Goal: Task Accomplishment & Management: Manage account settings

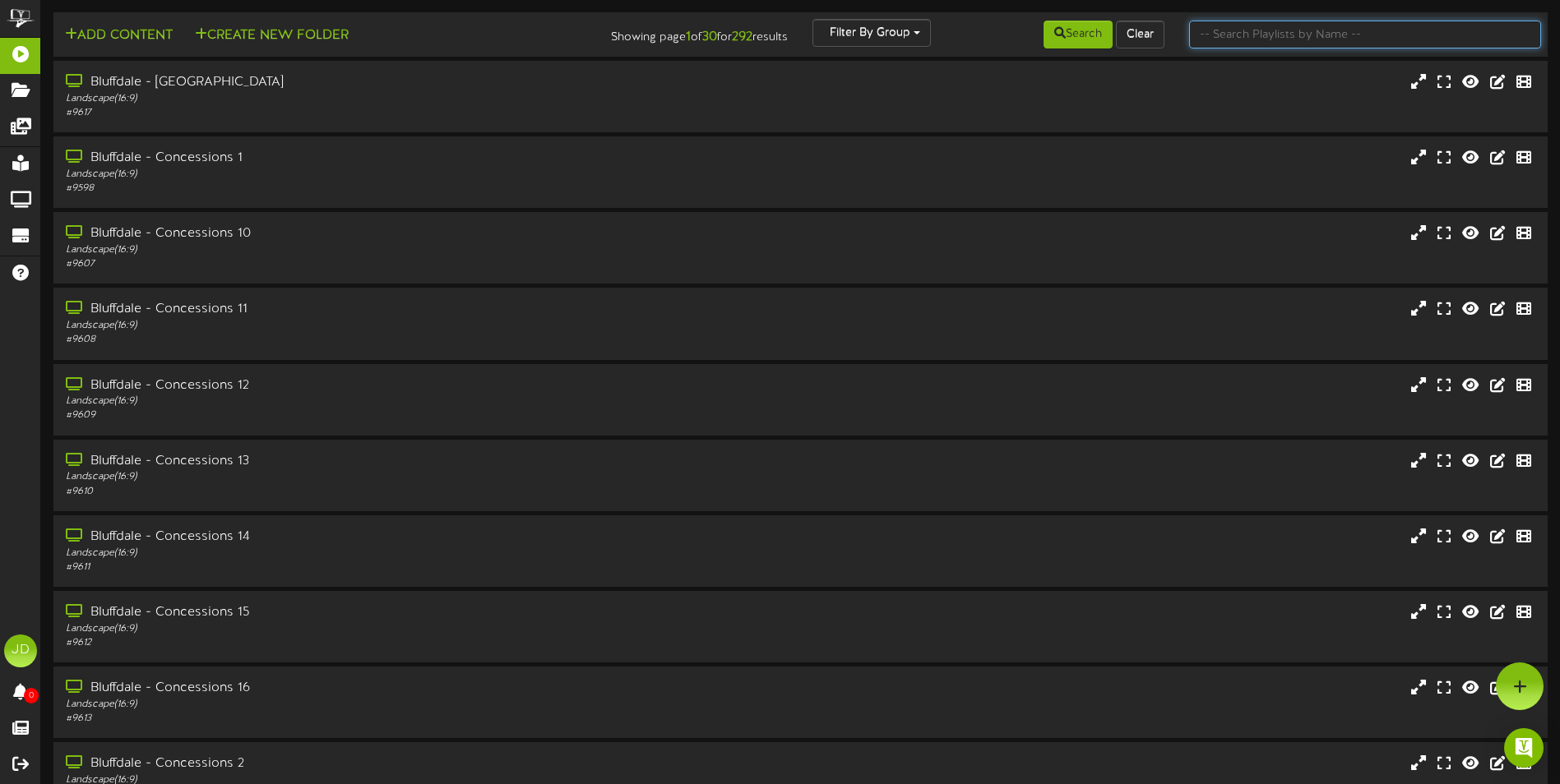
click at [1227, 45] on input "text" at bounding box center [1364, 34] width 352 height 28
type input "surprise"
click at [1054, 39] on icon at bounding box center [1059, 32] width 11 height 11
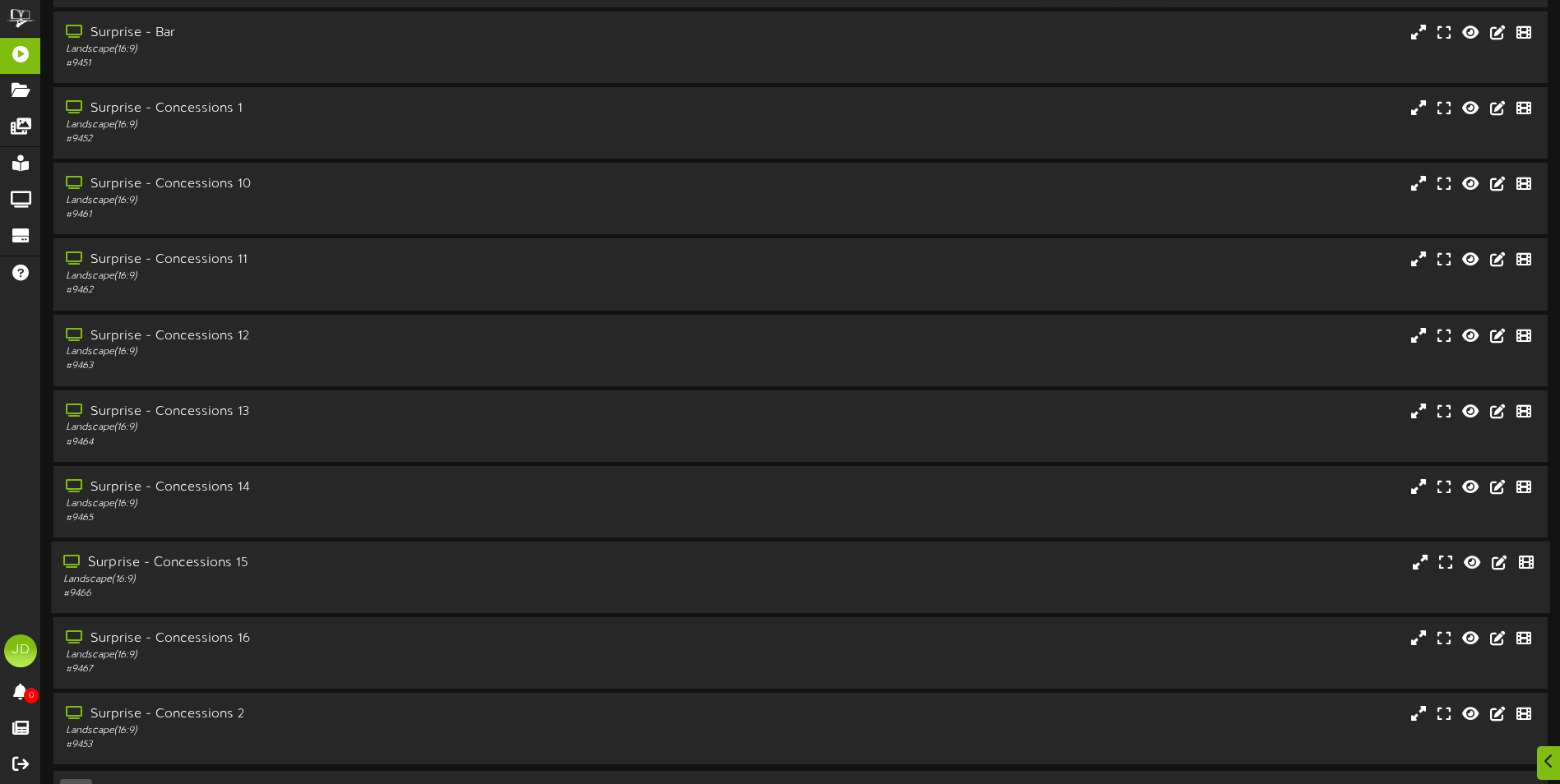
scroll to position [98, 0]
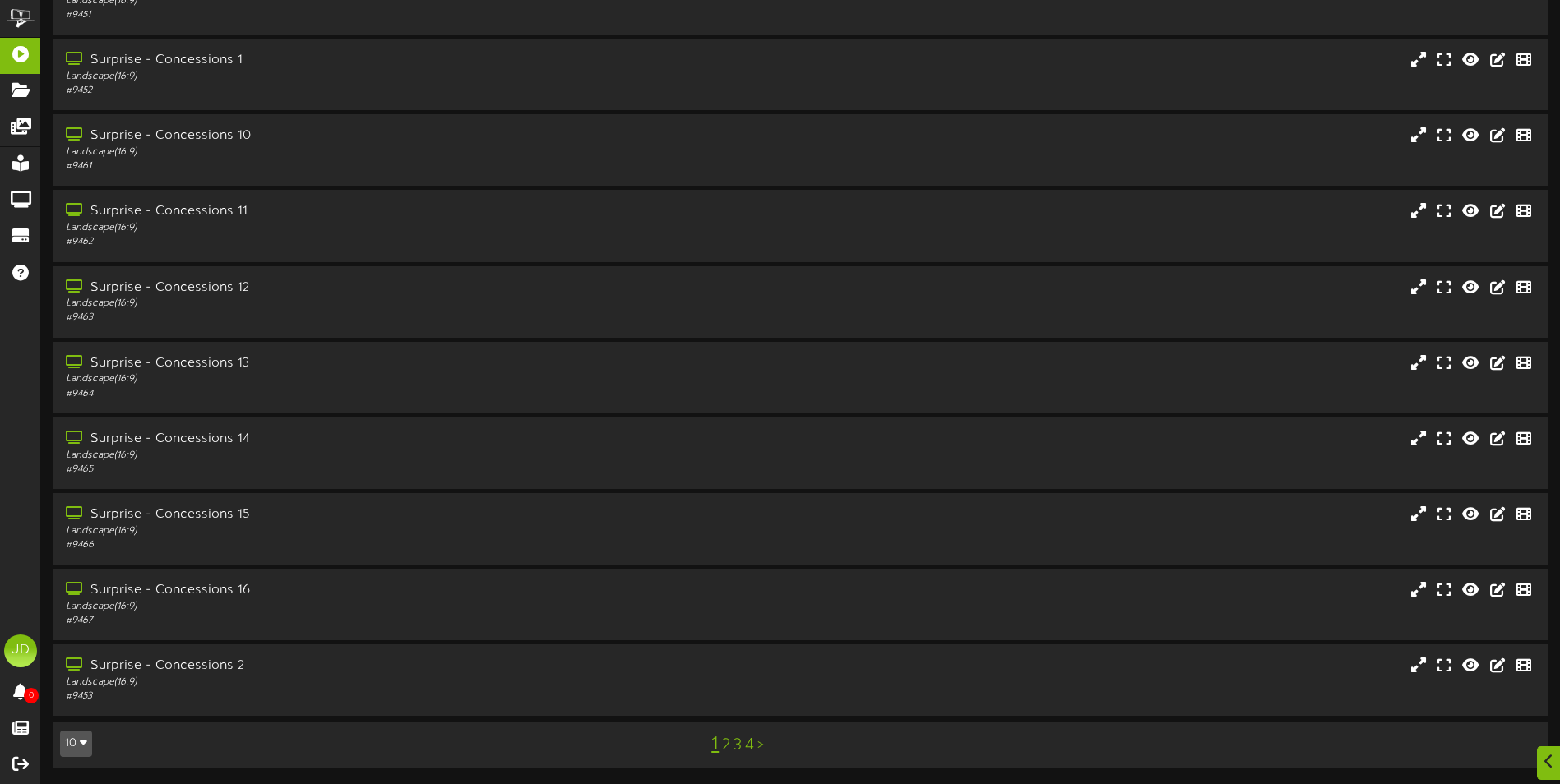
click at [736, 749] on link "3" at bounding box center [737, 745] width 8 height 18
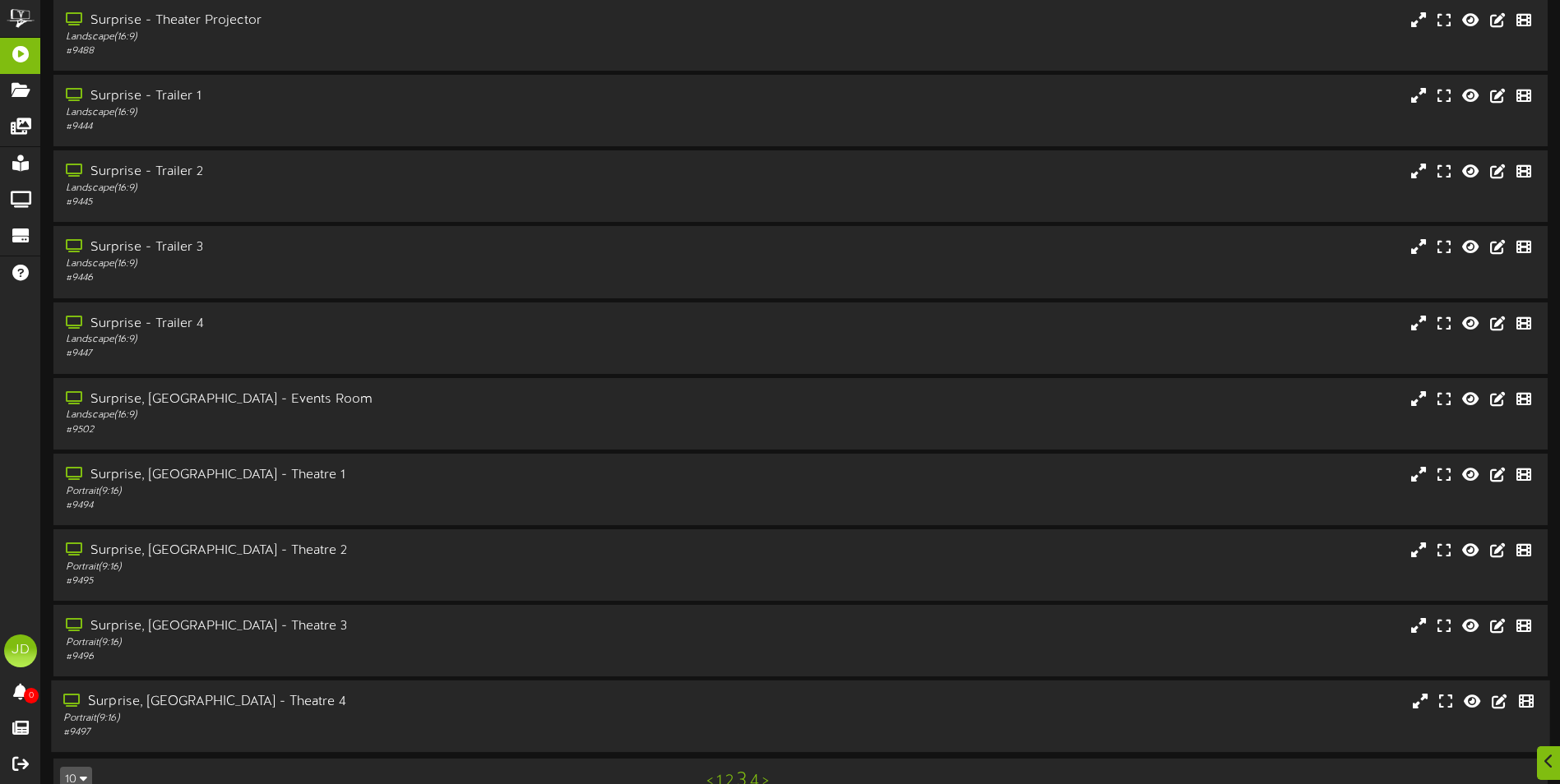
scroll to position [98, 0]
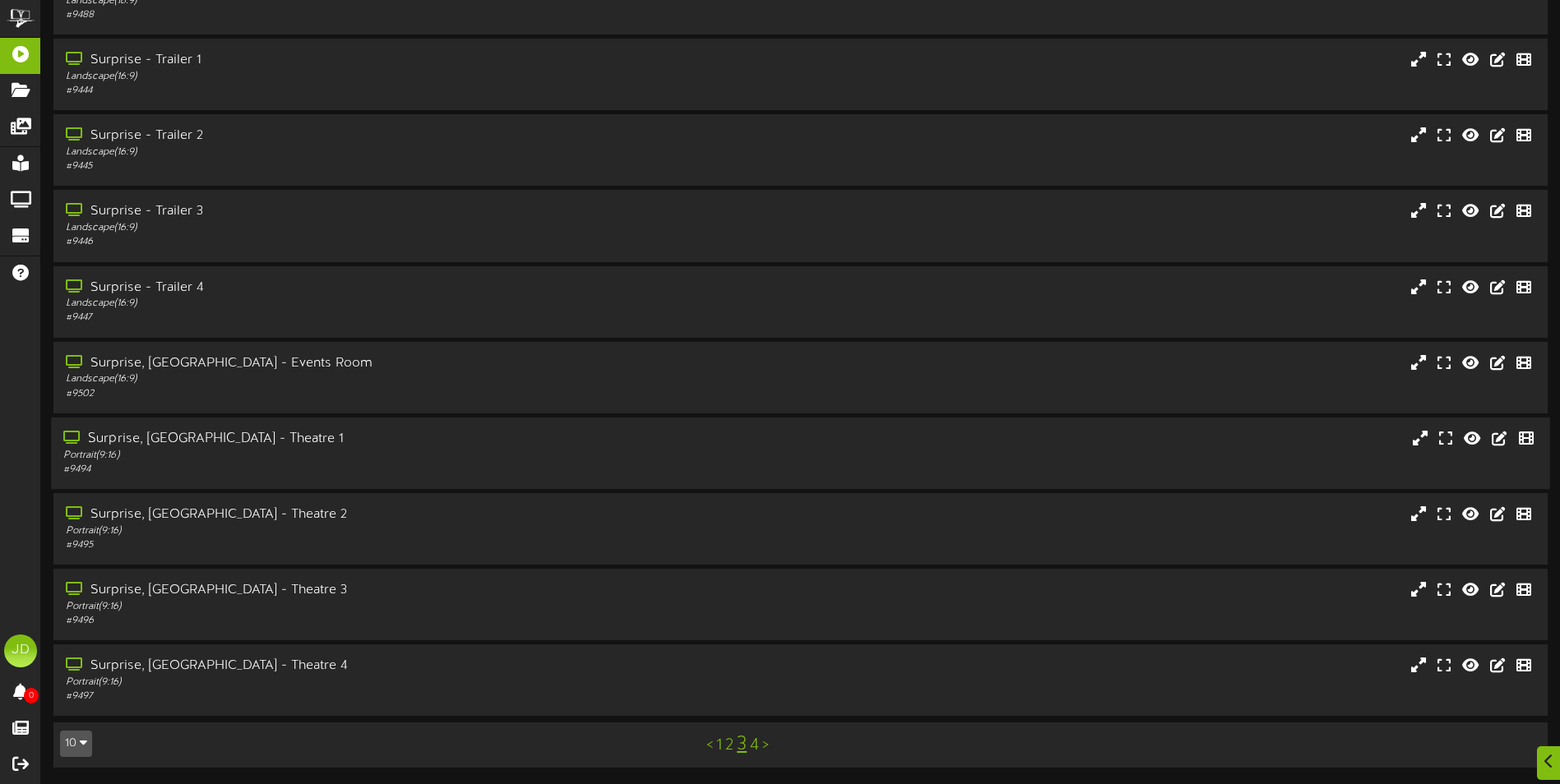
click at [377, 424] on div "Surprise, [GEOGRAPHIC_DATA] - Theatre 1 Portrait ( 9:16 ) # 9494" at bounding box center [800, 453] width 1499 height 72
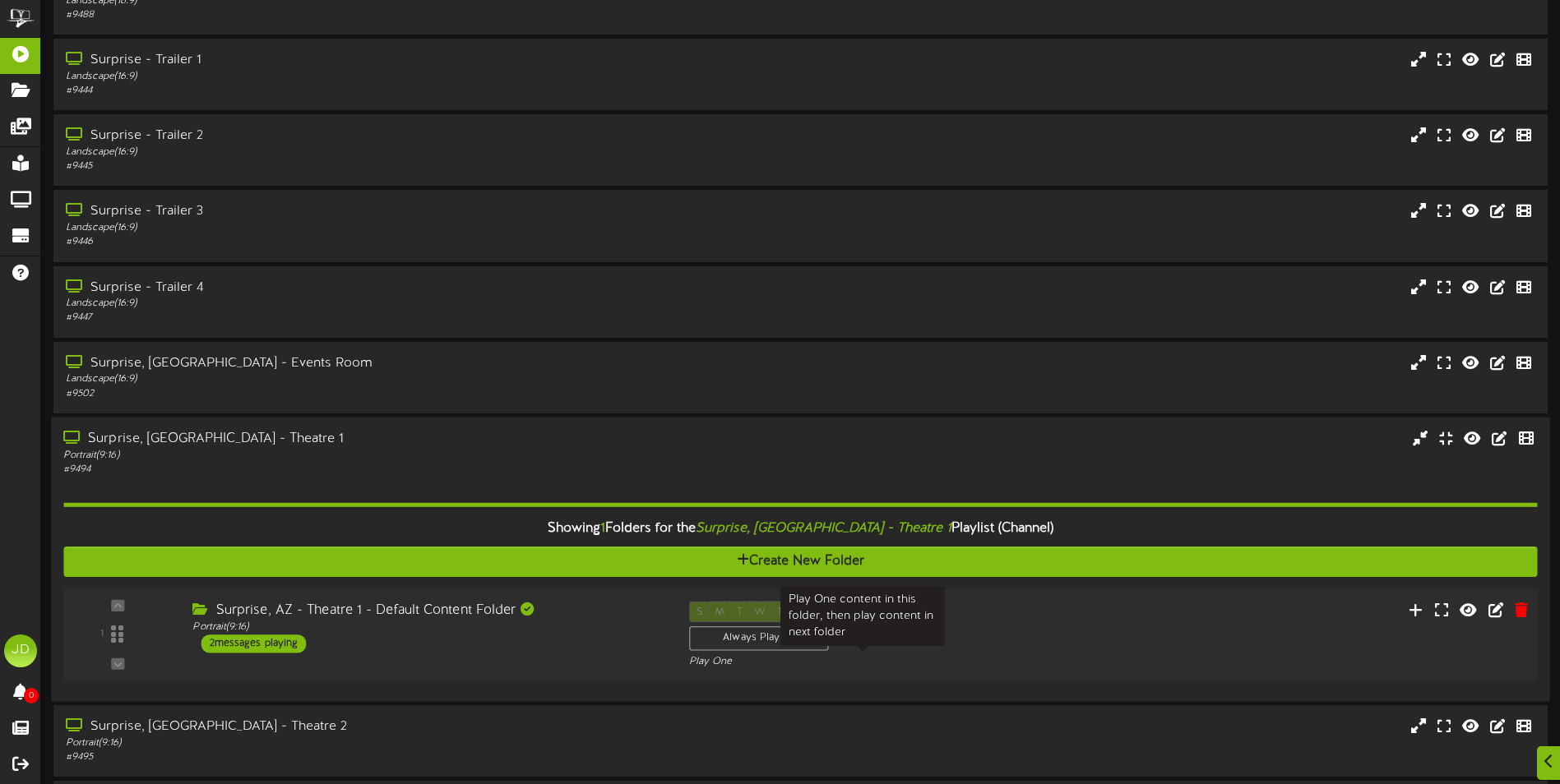
click at [912, 635] on div "S M T W T F S Always Playing Play One" at bounding box center [862, 634] width 373 height 68
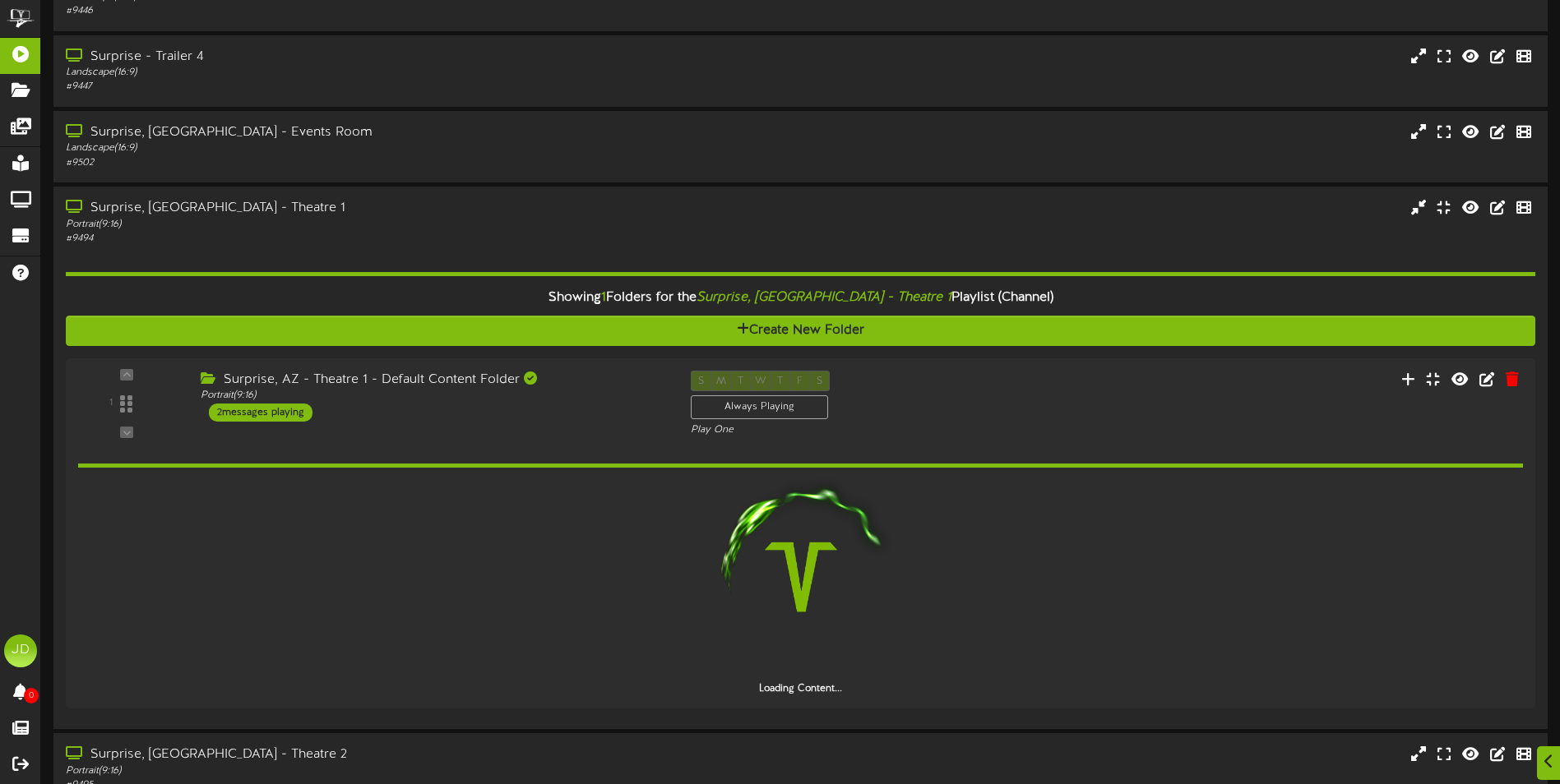
scroll to position [569, 0]
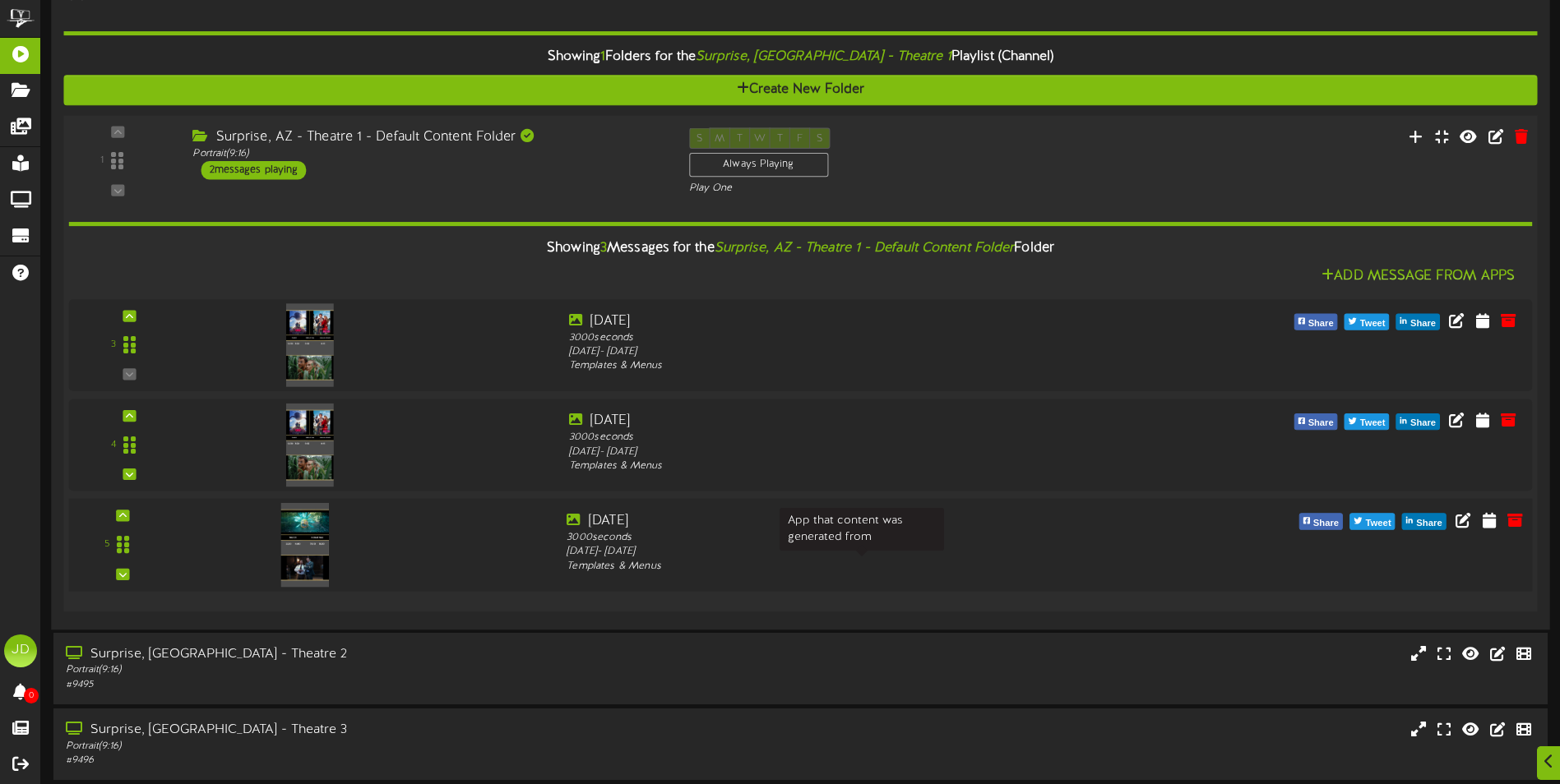
click at [880, 559] on div "Templates & Menus" at bounding box center [862, 566] width 590 height 15
click at [1513, 321] on icon at bounding box center [1515, 318] width 18 height 18
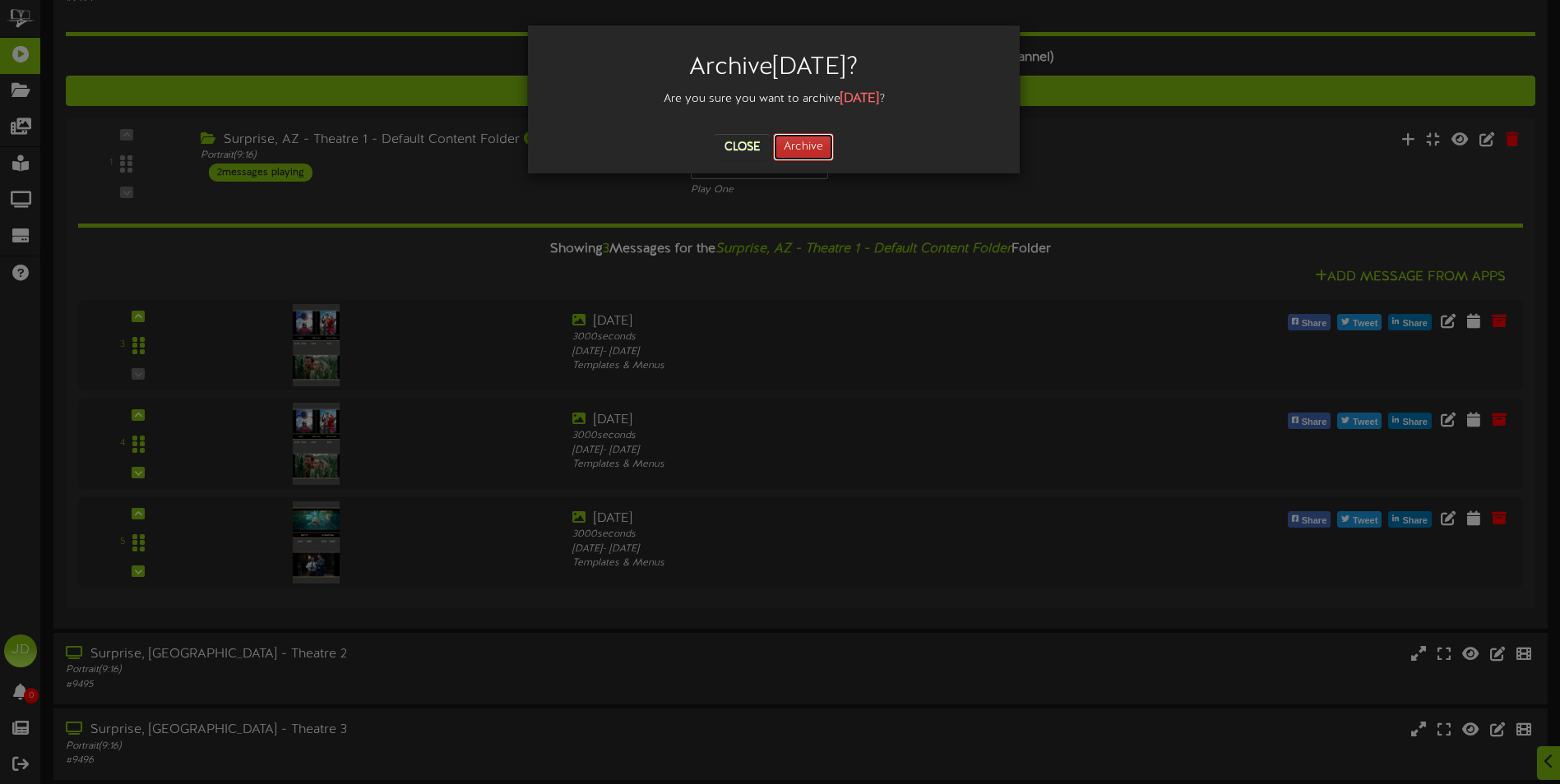
click at [792, 158] on button "Archive" at bounding box center [803, 147] width 61 height 28
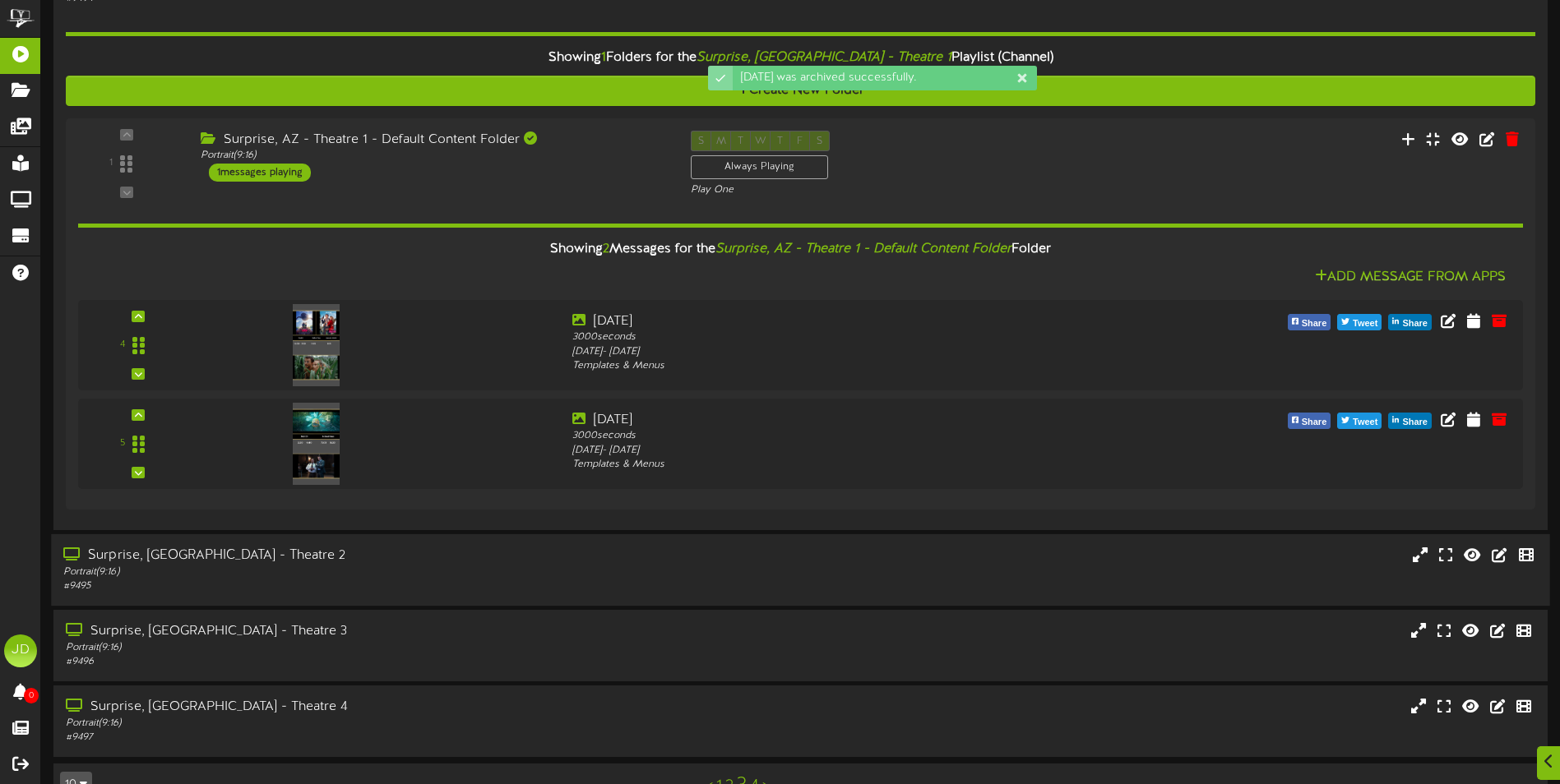
click at [439, 538] on div "Surprise, [GEOGRAPHIC_DATA] - Theatre 2 Portrait ( 9:16 ) # 9495" at bounding box center [800, 569] width 1499 height 72
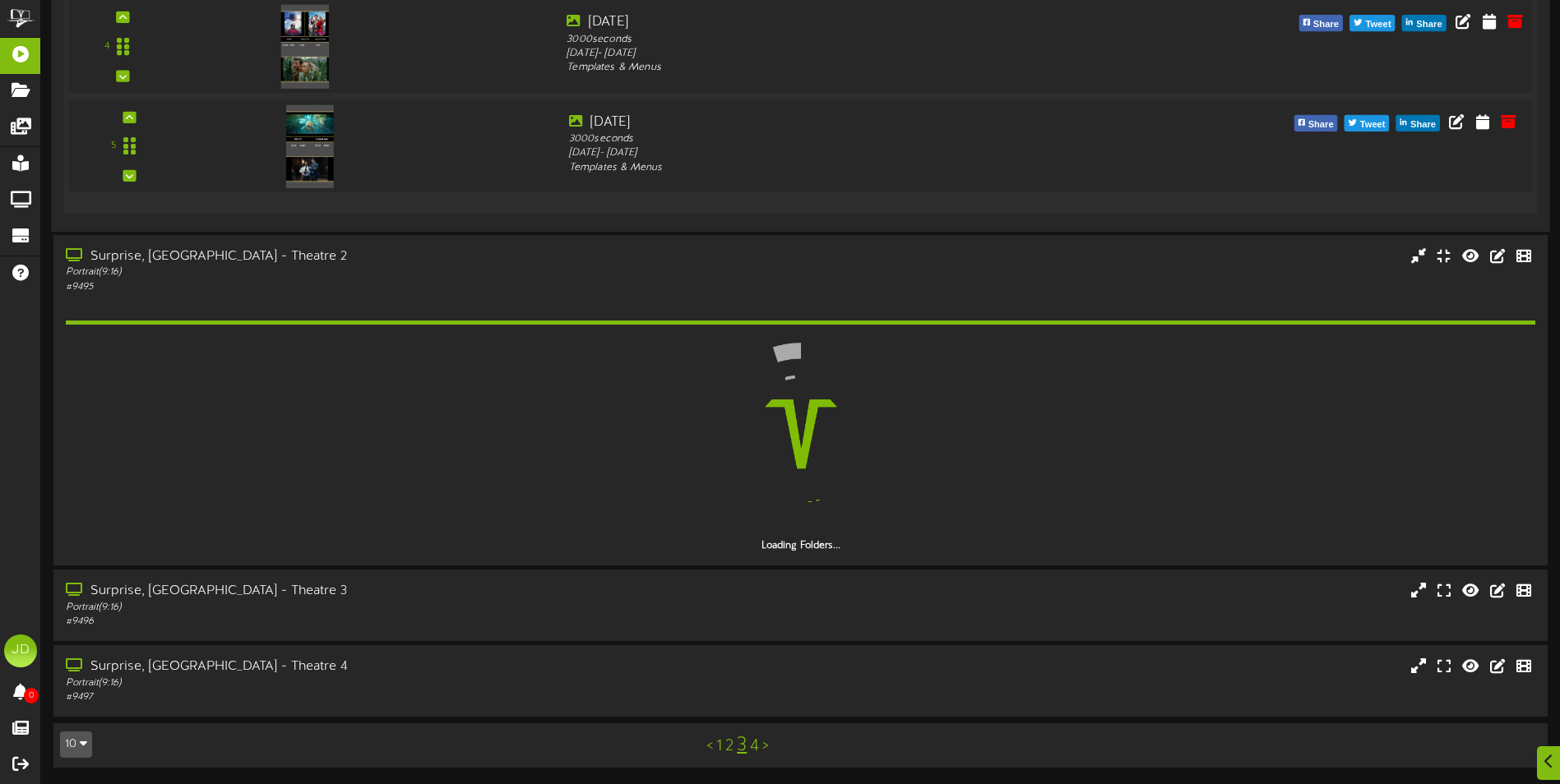
scroll to position [821, 0]
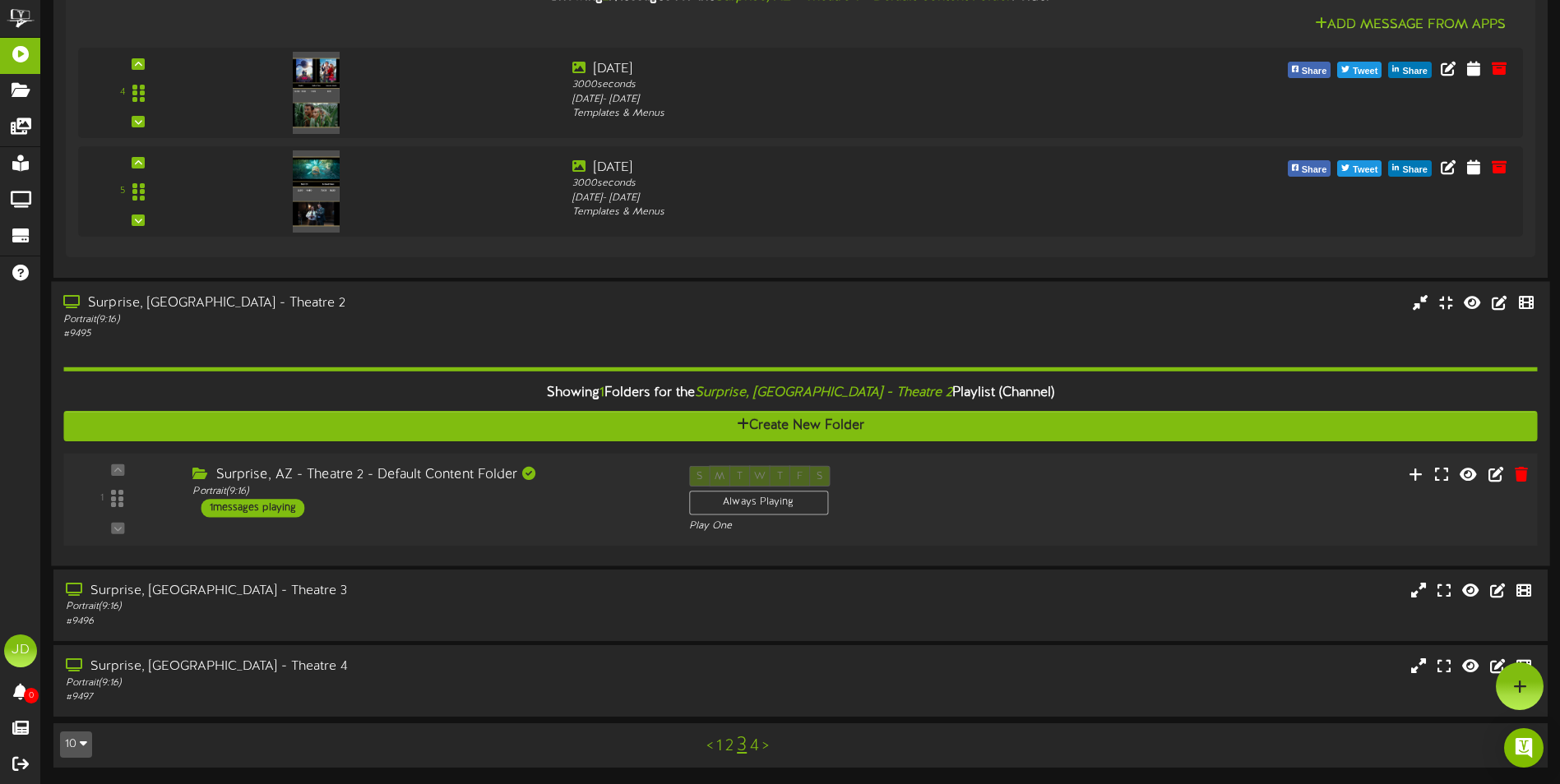
click at [398, 528] on div "1 ( 9:16" at bounding box center [800, 498] width 1488 height 68
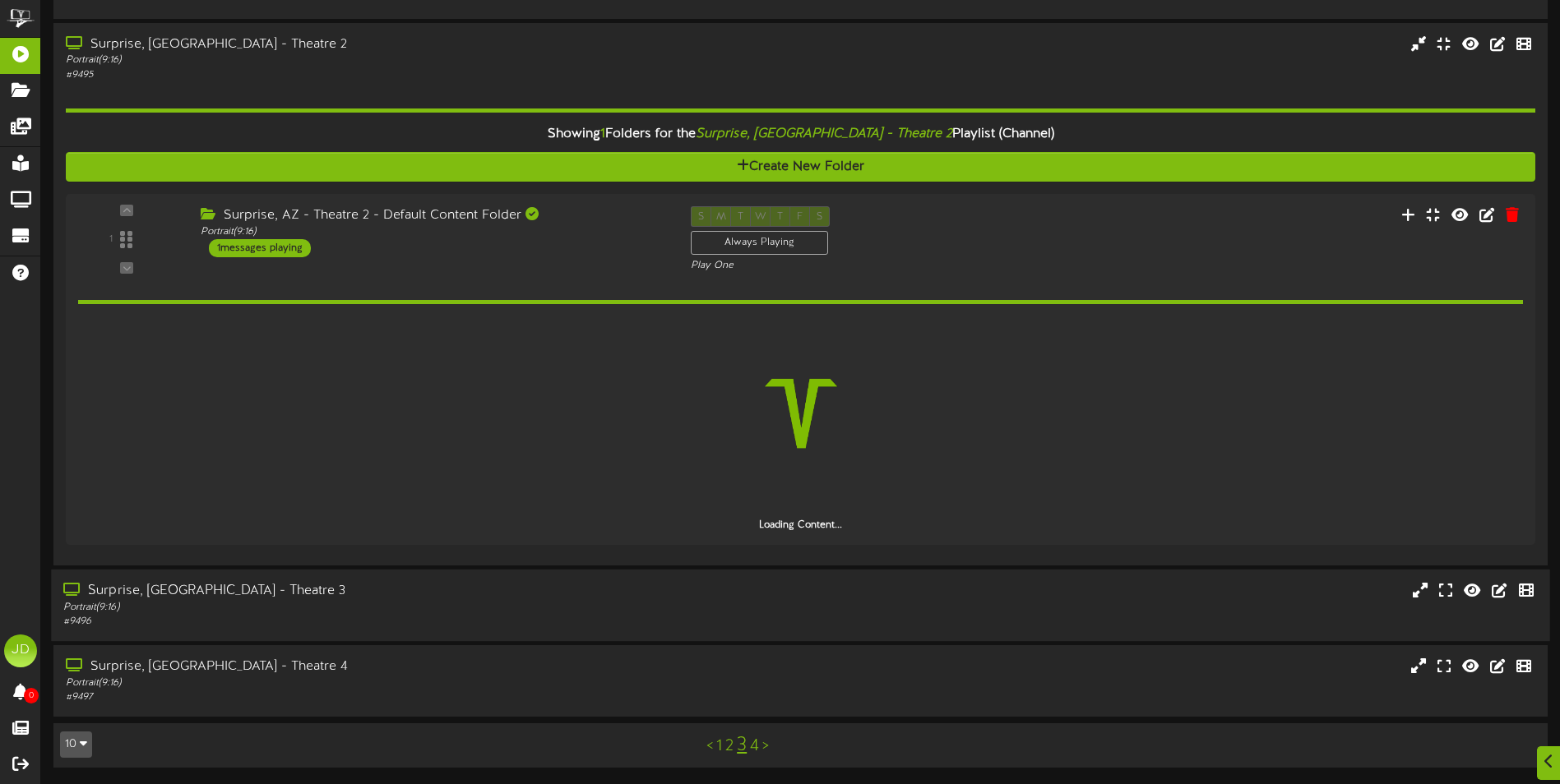
scroll to position [1023, 0]
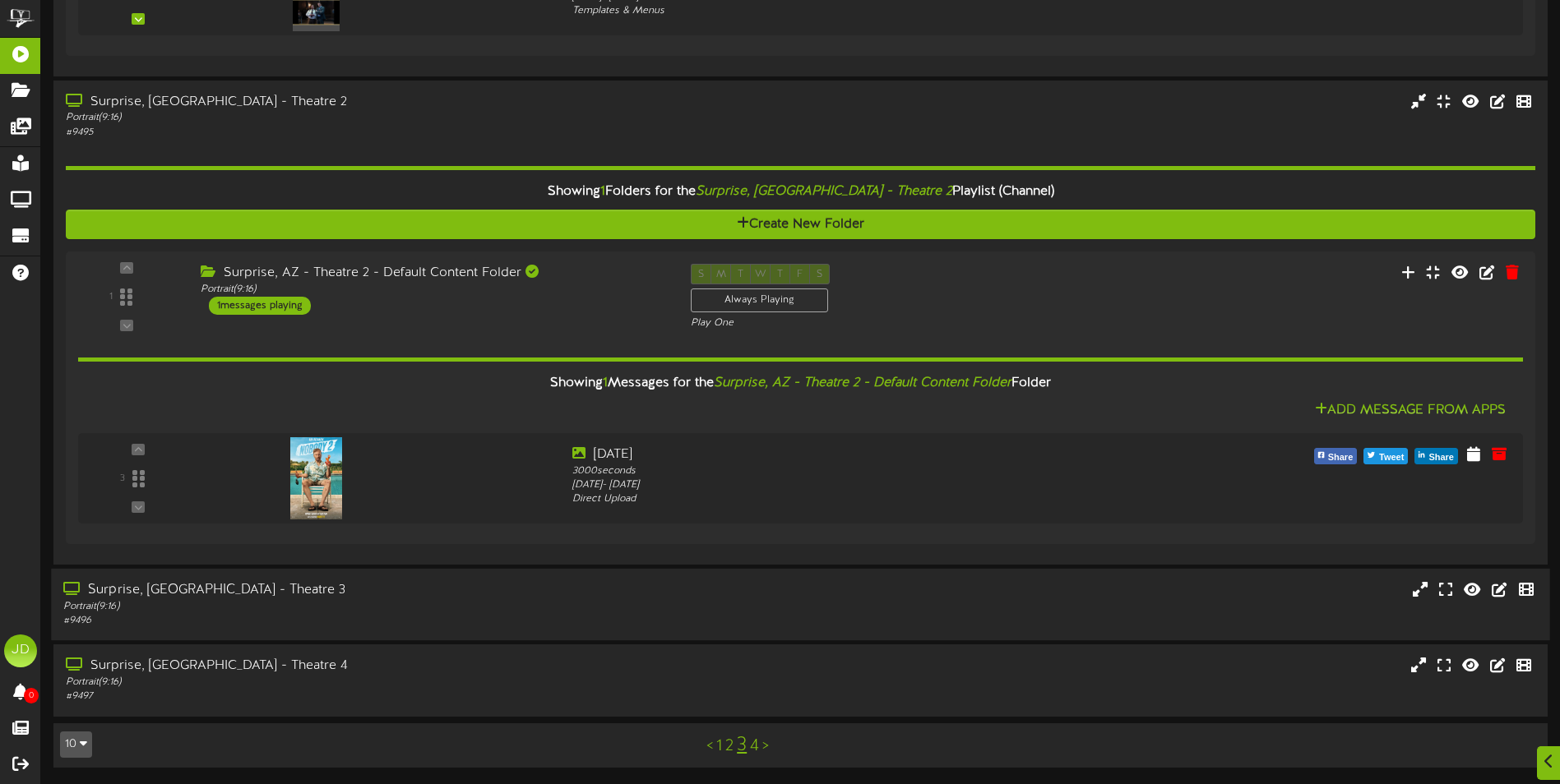
click at [483, 594] on div "Surprise, [GEOGRAPHIC_DATA] - Theatre 3" at bounding box center [362, 591] width 599 height 19
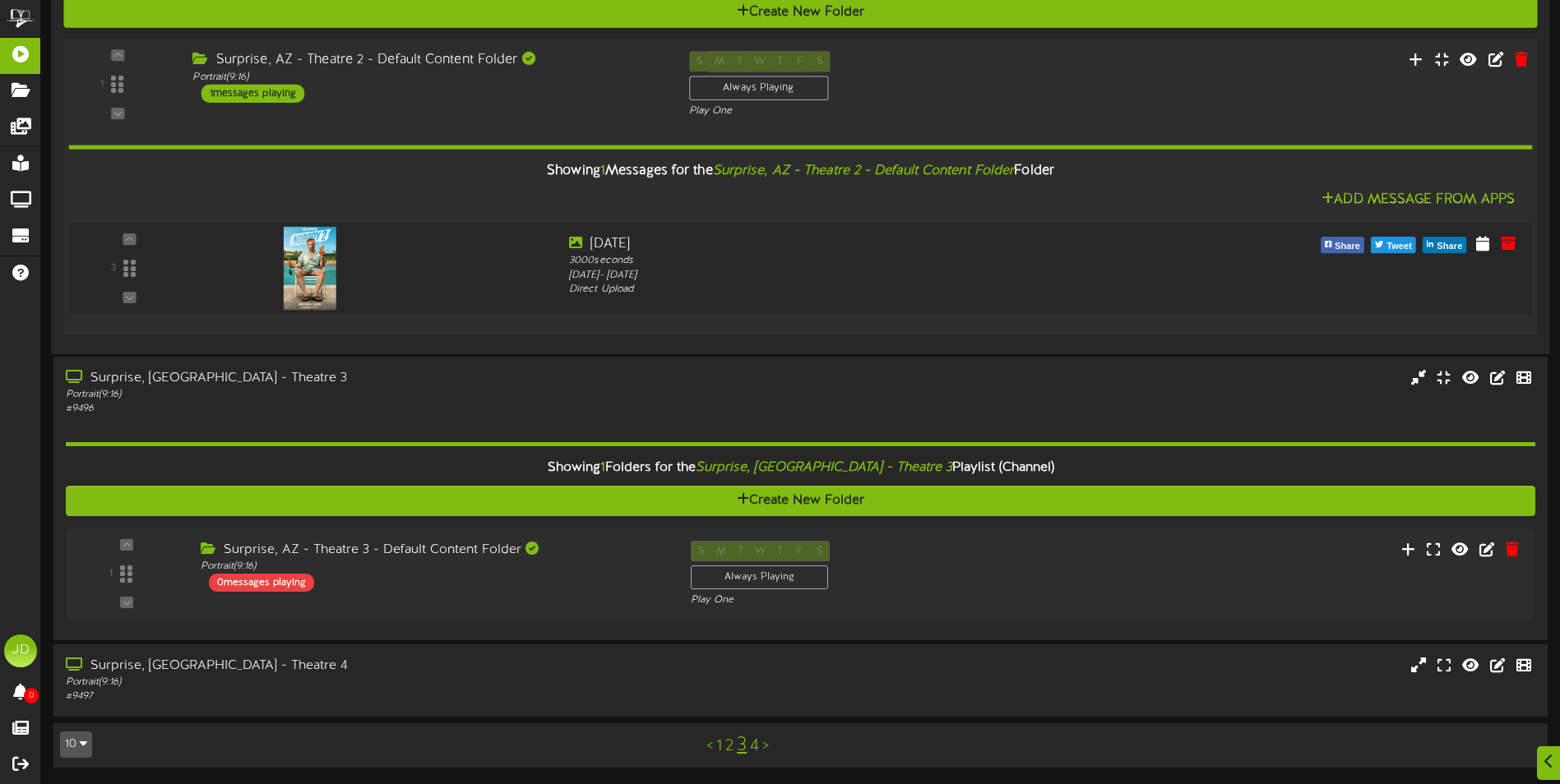
scroll to position [1235, 0]
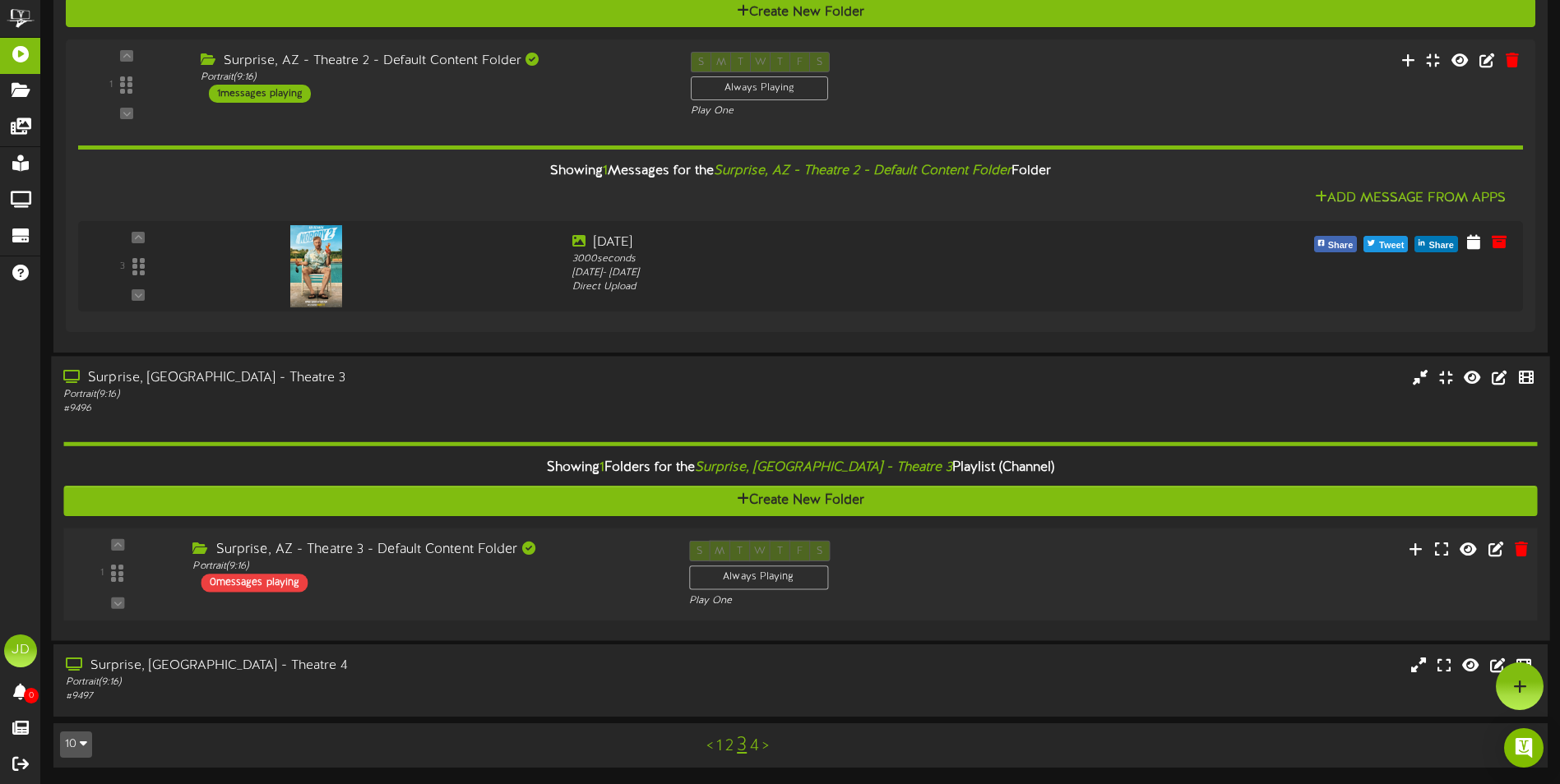
click at [388, 675] on div "Portrait ( 9:16 )" at bounding box center [364, 682] width 598 height 14
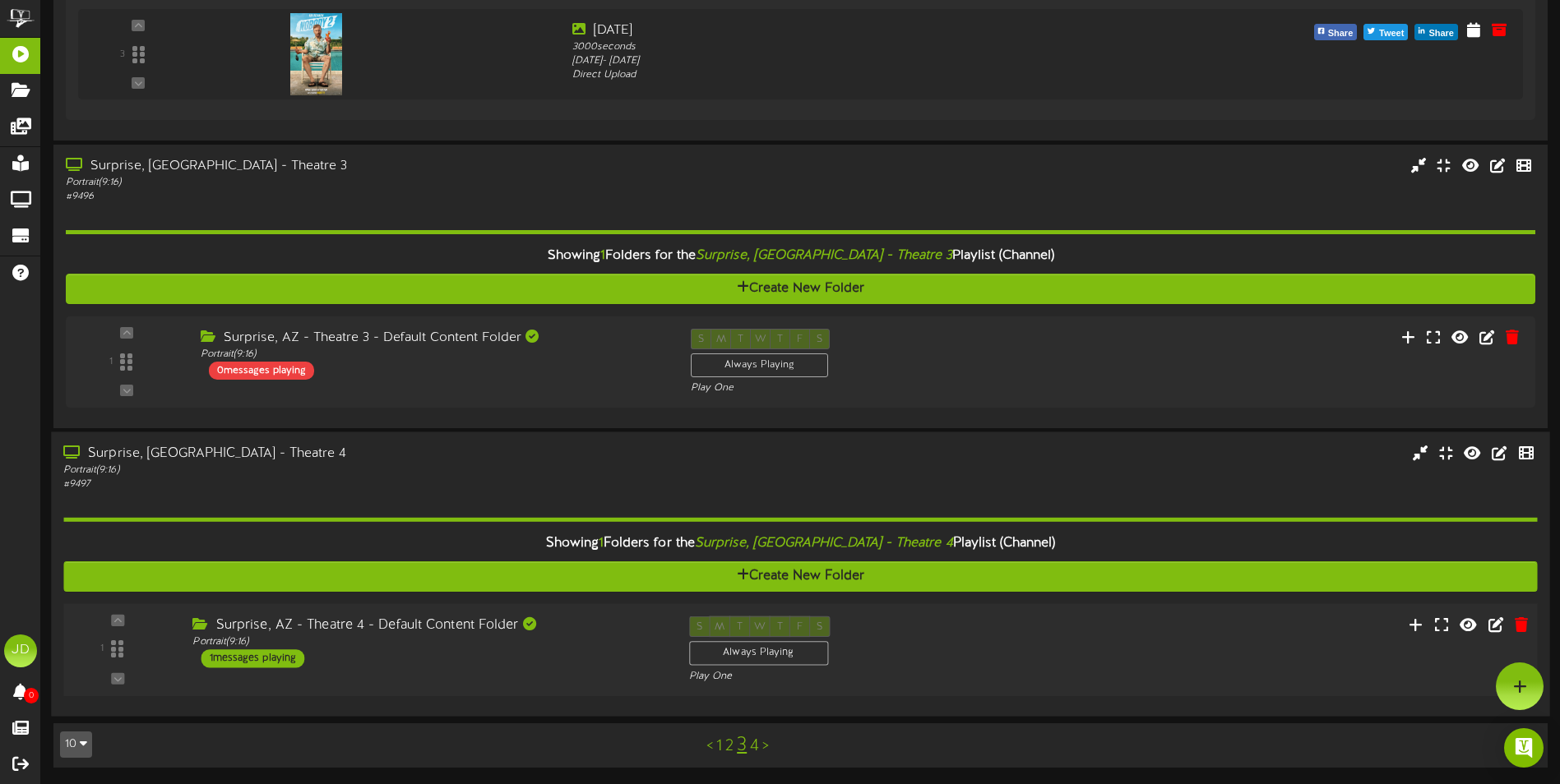
click at [553, 662] on div "Surprise, AZ - Theatre 4 - Default Content Folder Portrait ( 9:16 ) 1 messages …" at bounding box center [427, 642] width 496 height 52
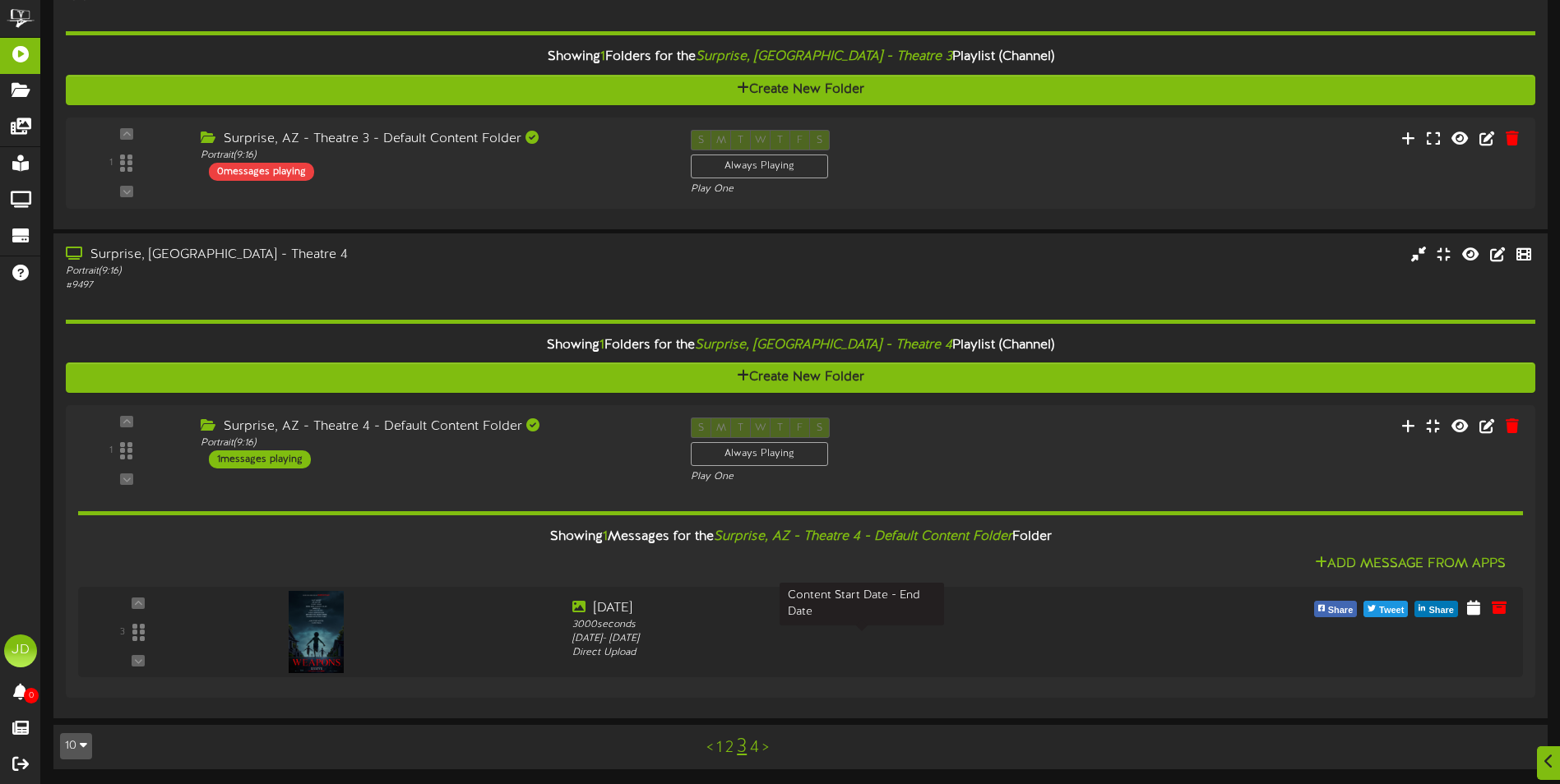
scroll to position [1647, 0]
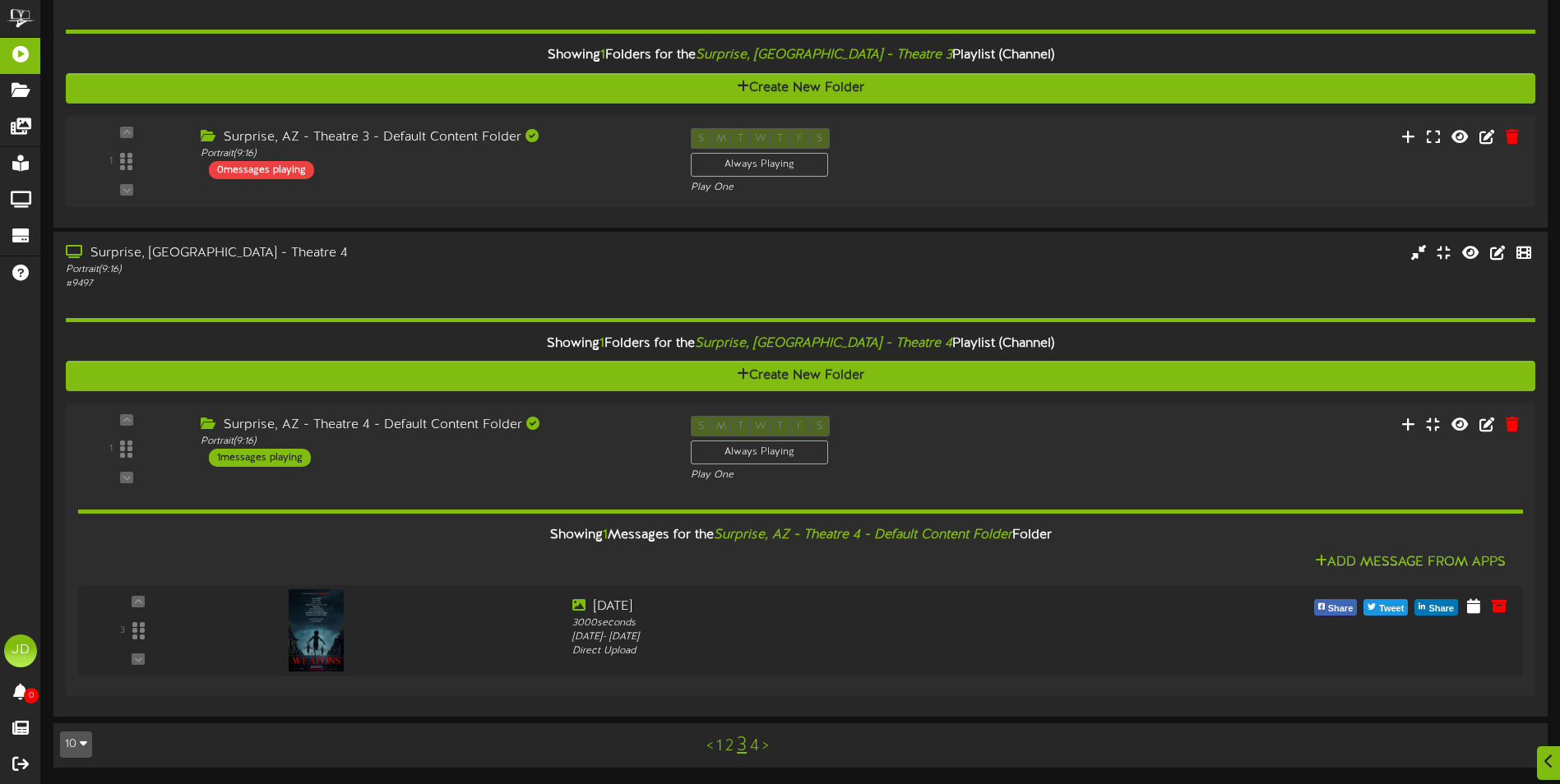
click at [752, 751] on link "4" at bounding box center [755, 746] width 9 height 18
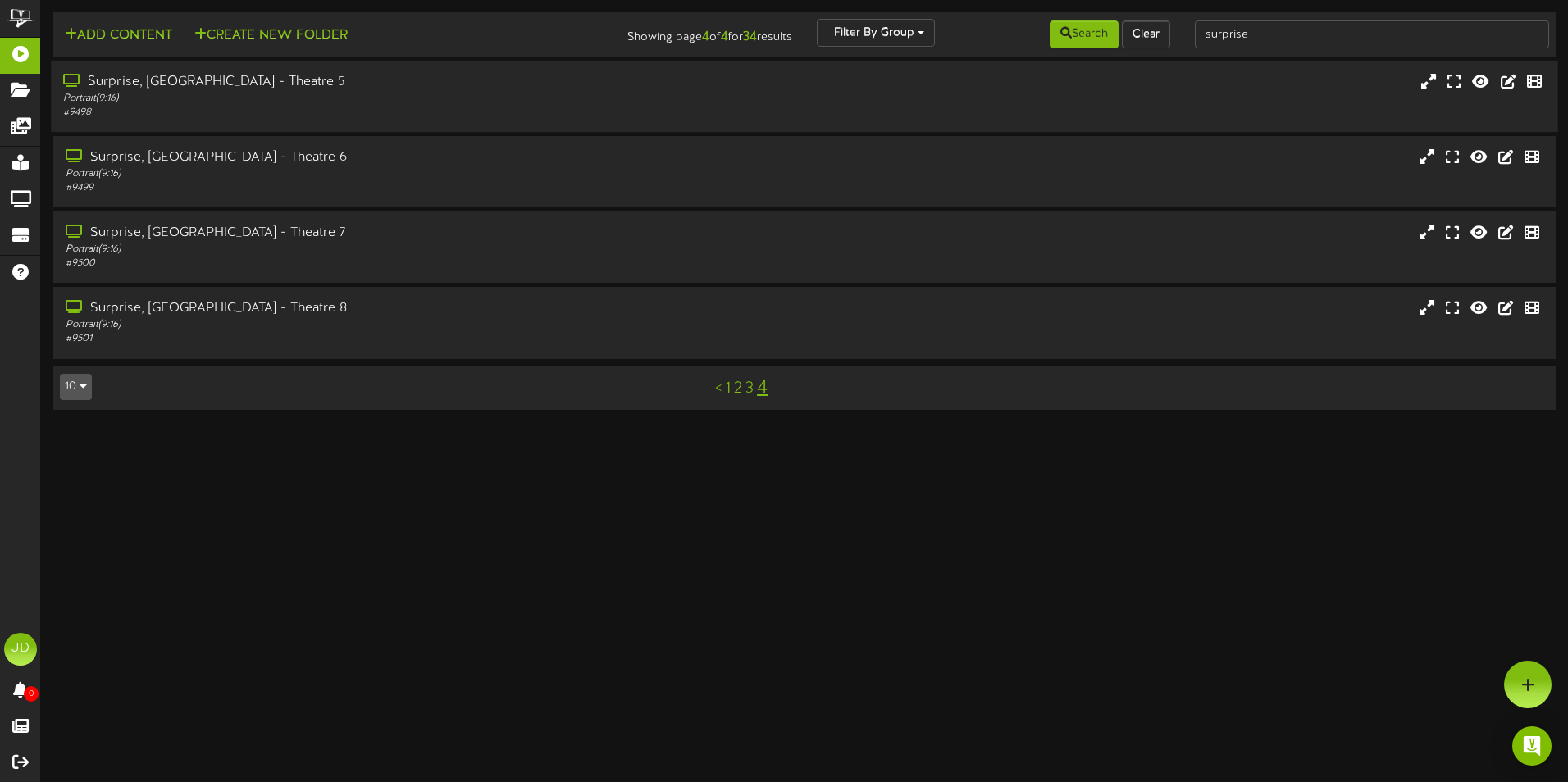
click at [316, 128] on div "Surprise, [GEOGRAPHIC_DATA] - Theatre 5 Portrait ( 9:16 ) # 9498" at bounding box center [804, 96] width 1507 height 72
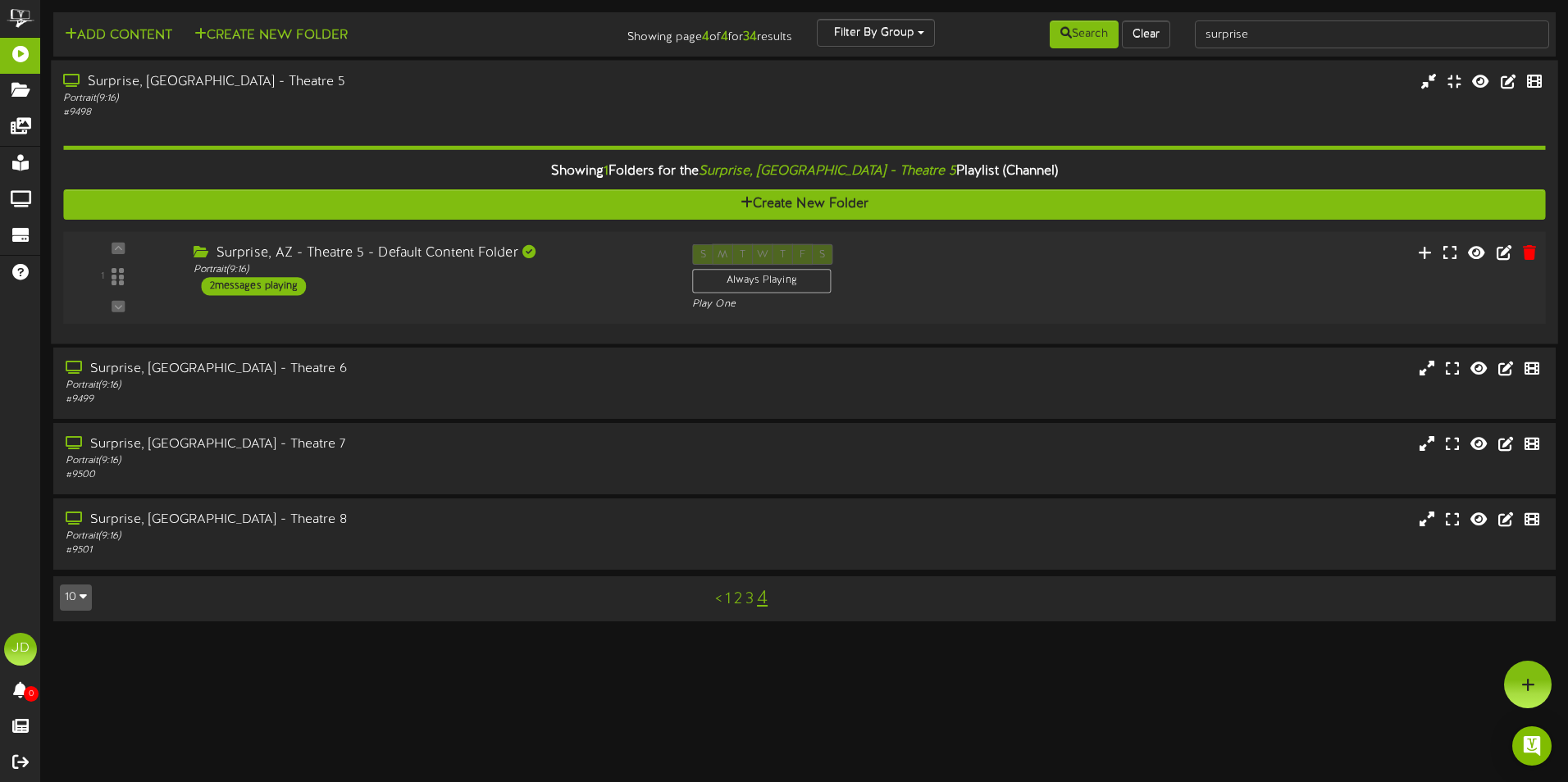
click at [516, 297] on div "1 ( 9:16" at bounding box center [804, 277] width 1496 height 67
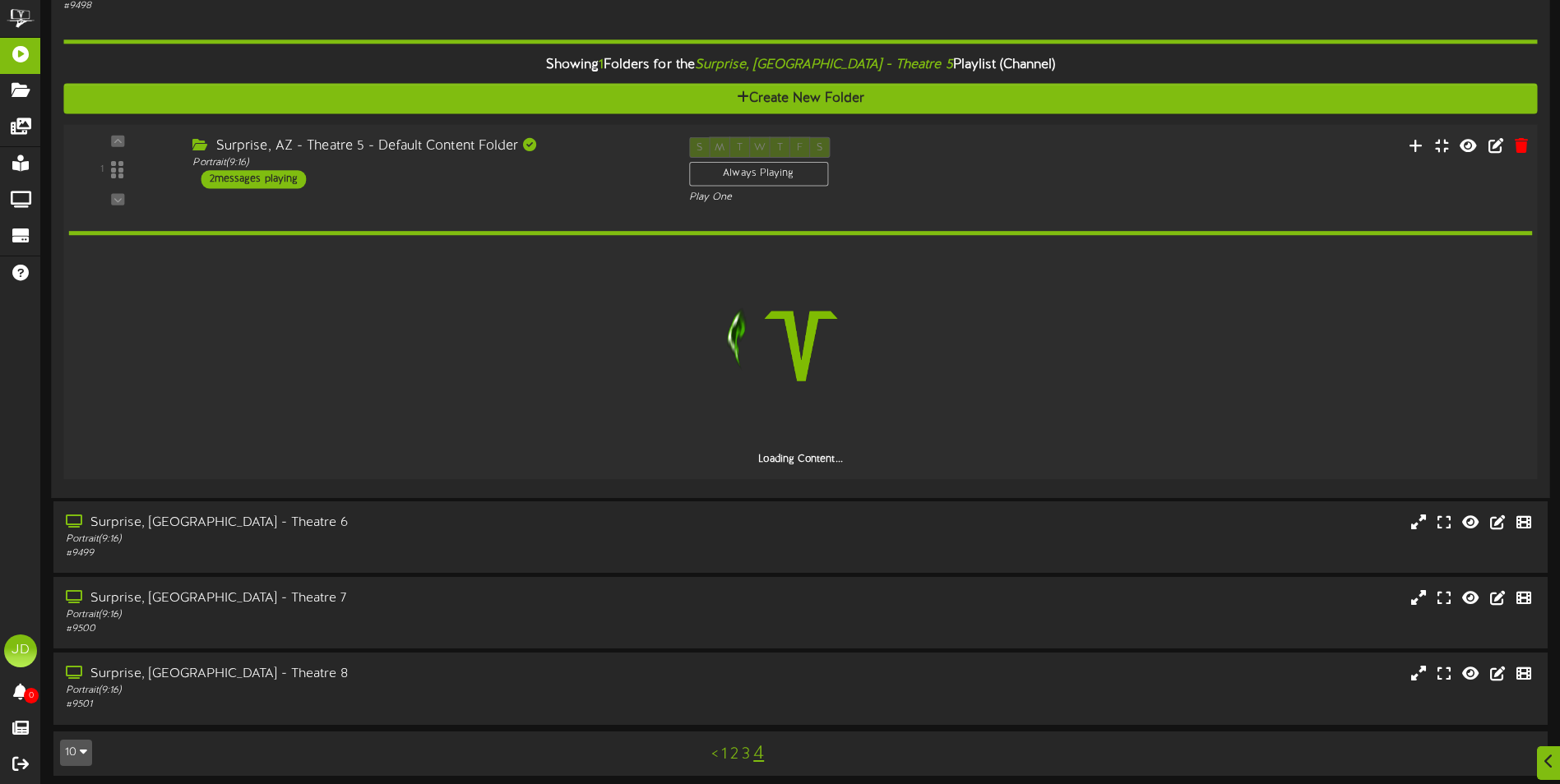
scroll to position [111, 0]
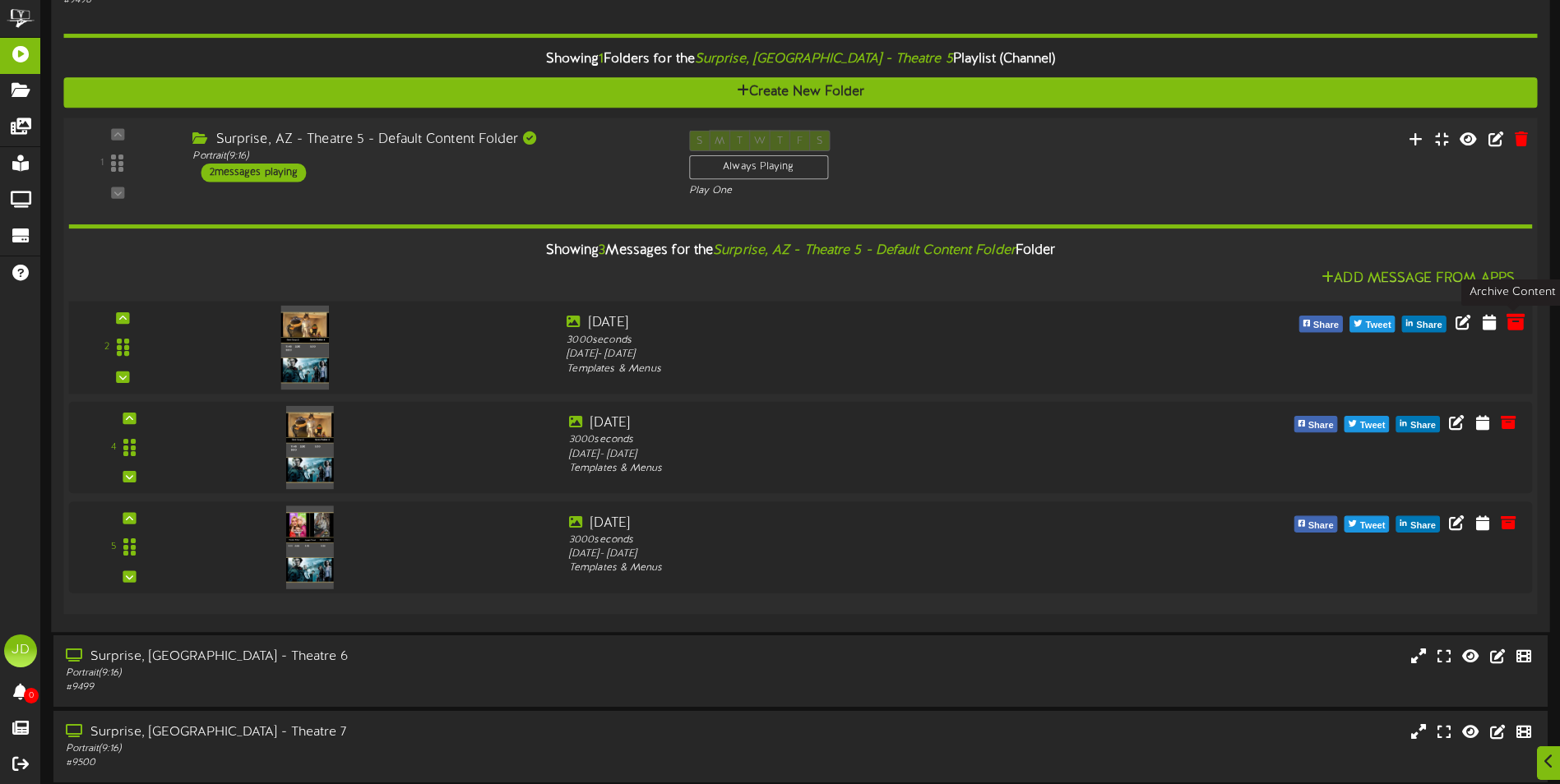
click at [1520, 325] on icon at bounding box center [1515, 321] width 18 height 18
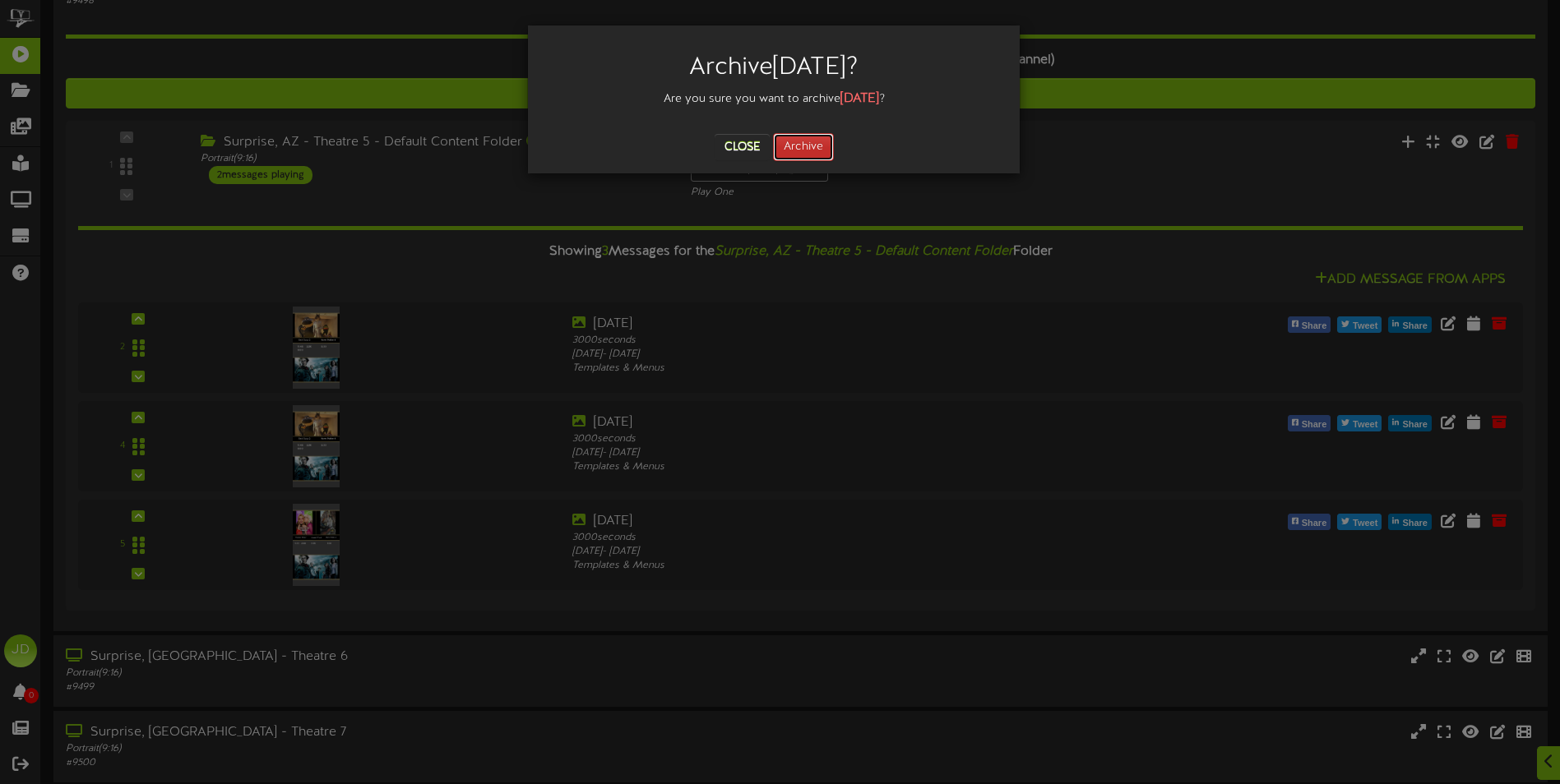
drag, startPoint x: 805, startPoint y: 148, endPoint x: 779, endPoint y: 148, distance: 26.0
click at [805, 148] on button "Archive" at bounding box center [803, 147] width 61 height 28
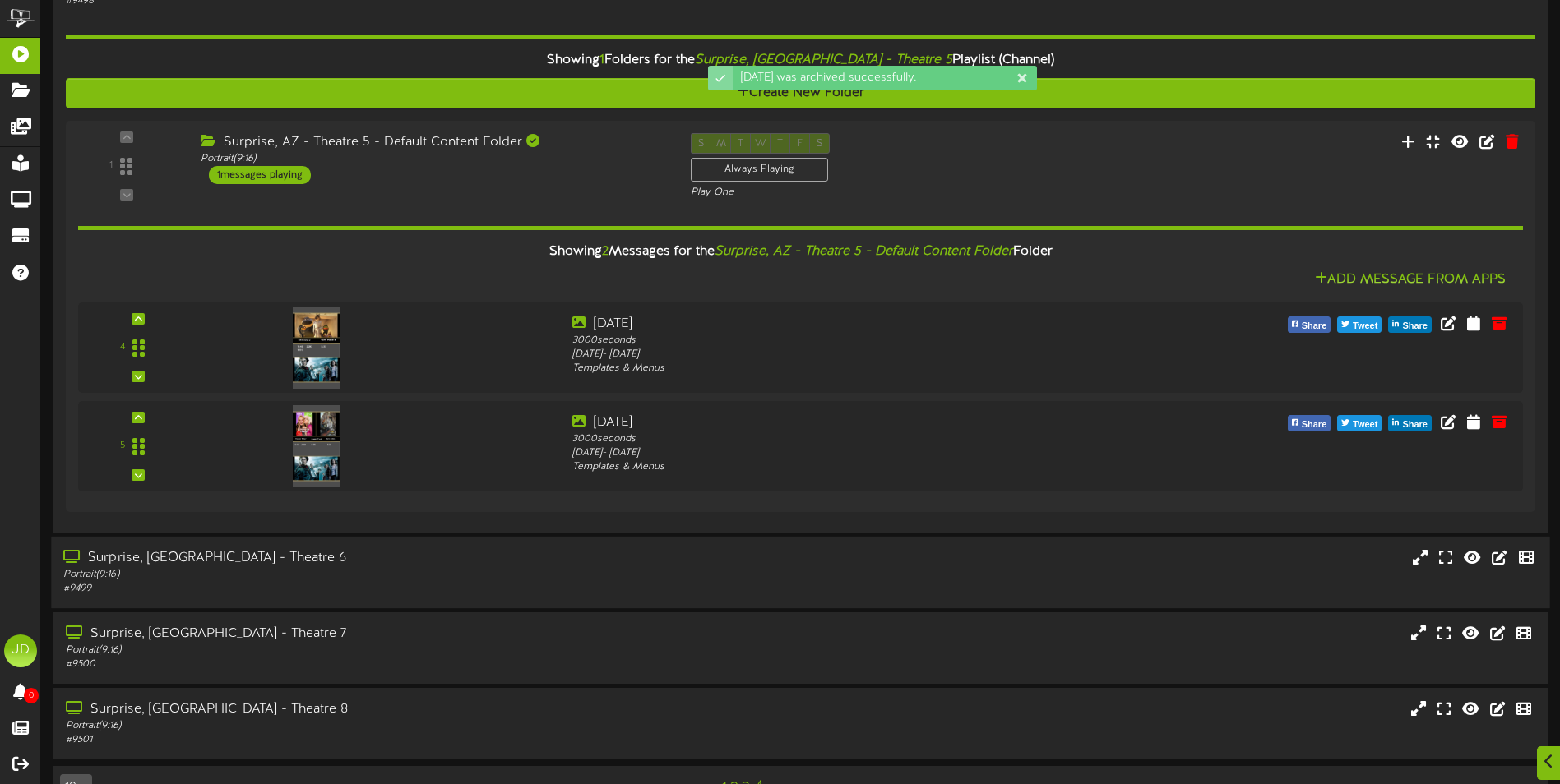
click at [537, 564] on div "Surprise, [GEOGRAPHIC_DATA] - Theatre 6" at bounding box center [362, 559] width 599 height 19
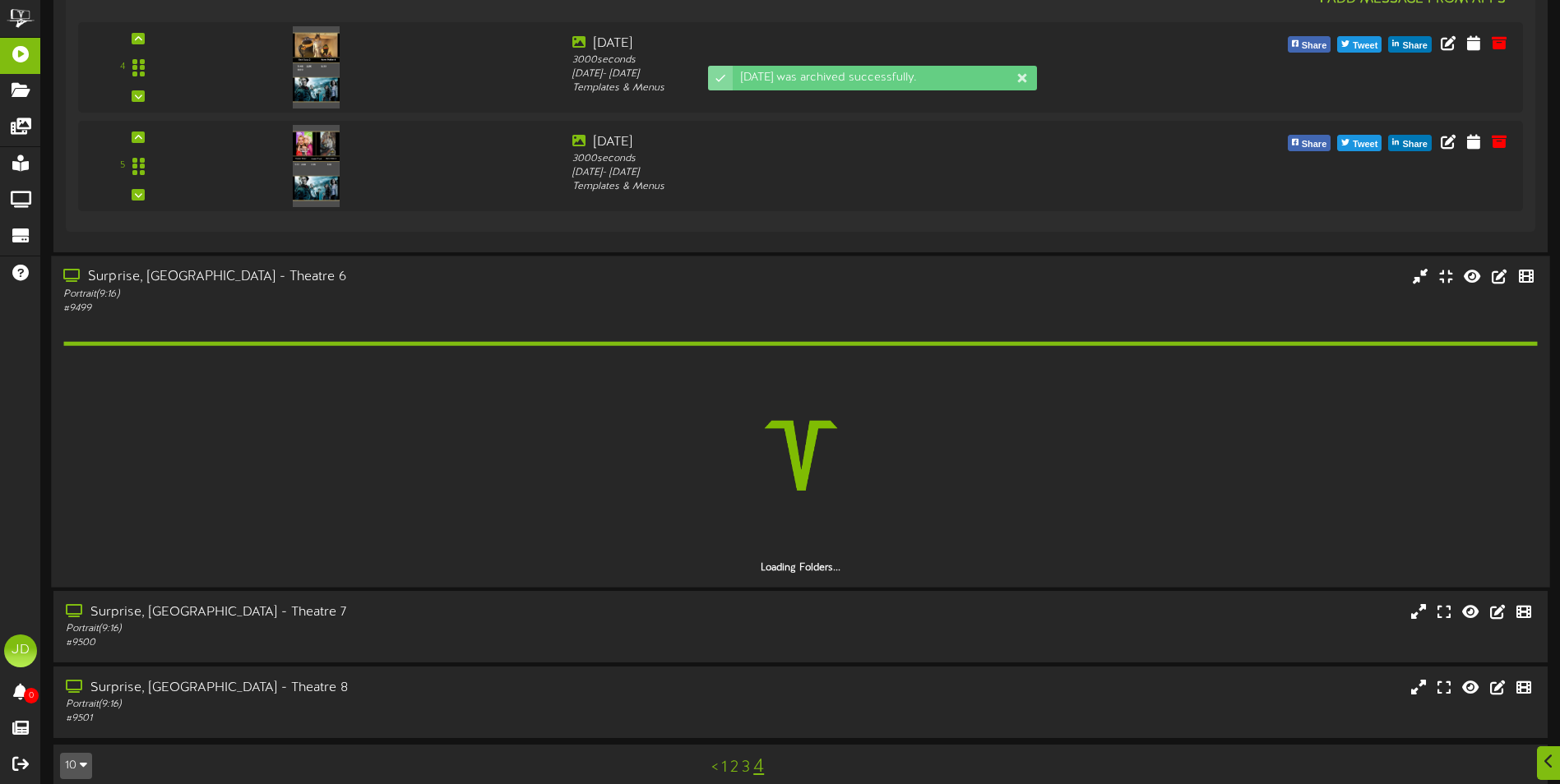
scroll to position [409, 0]
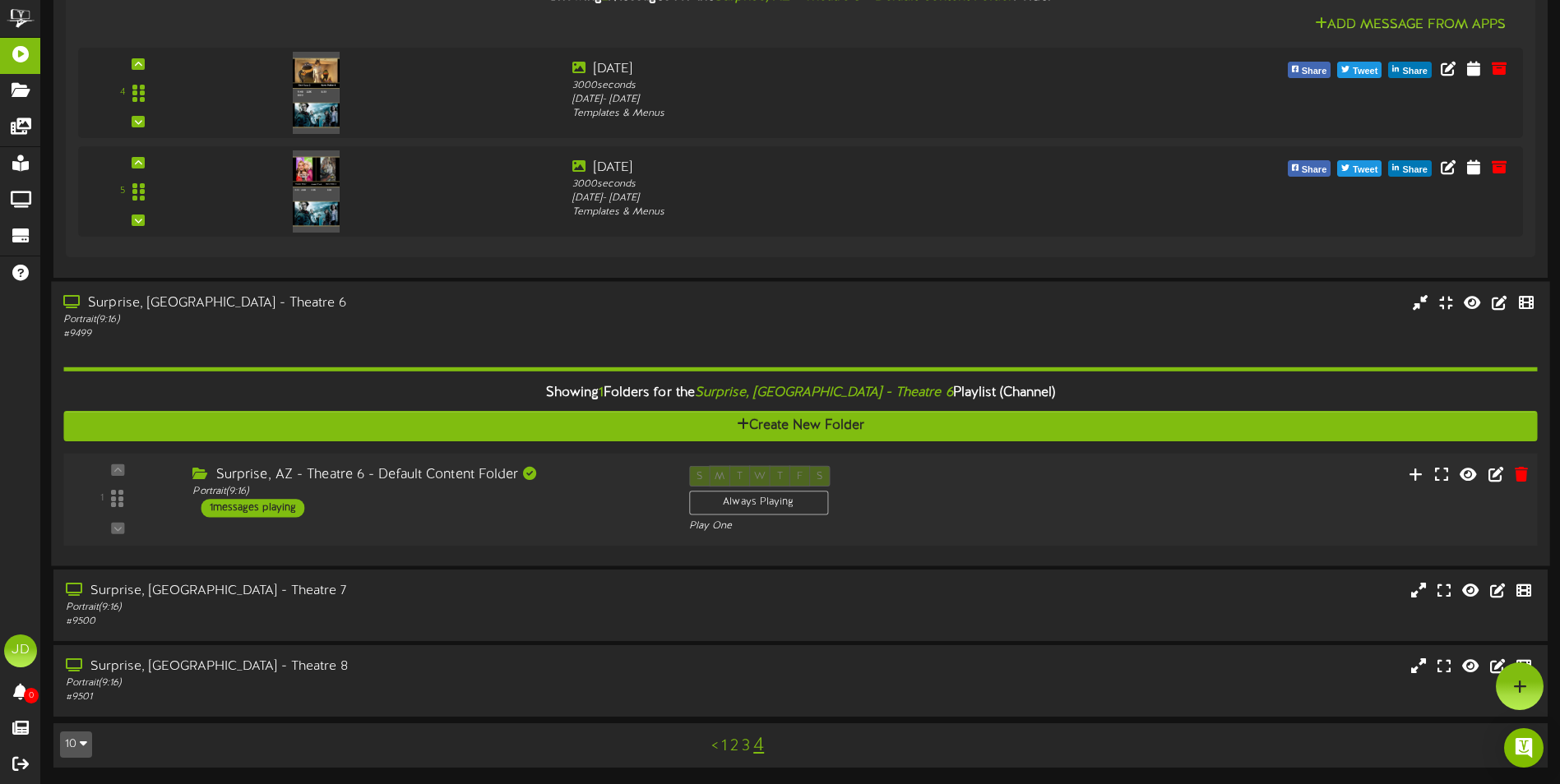
click at [519, 520] on div "1 ( 9:16" at bounding box center [800, 498] width 1488 height 68
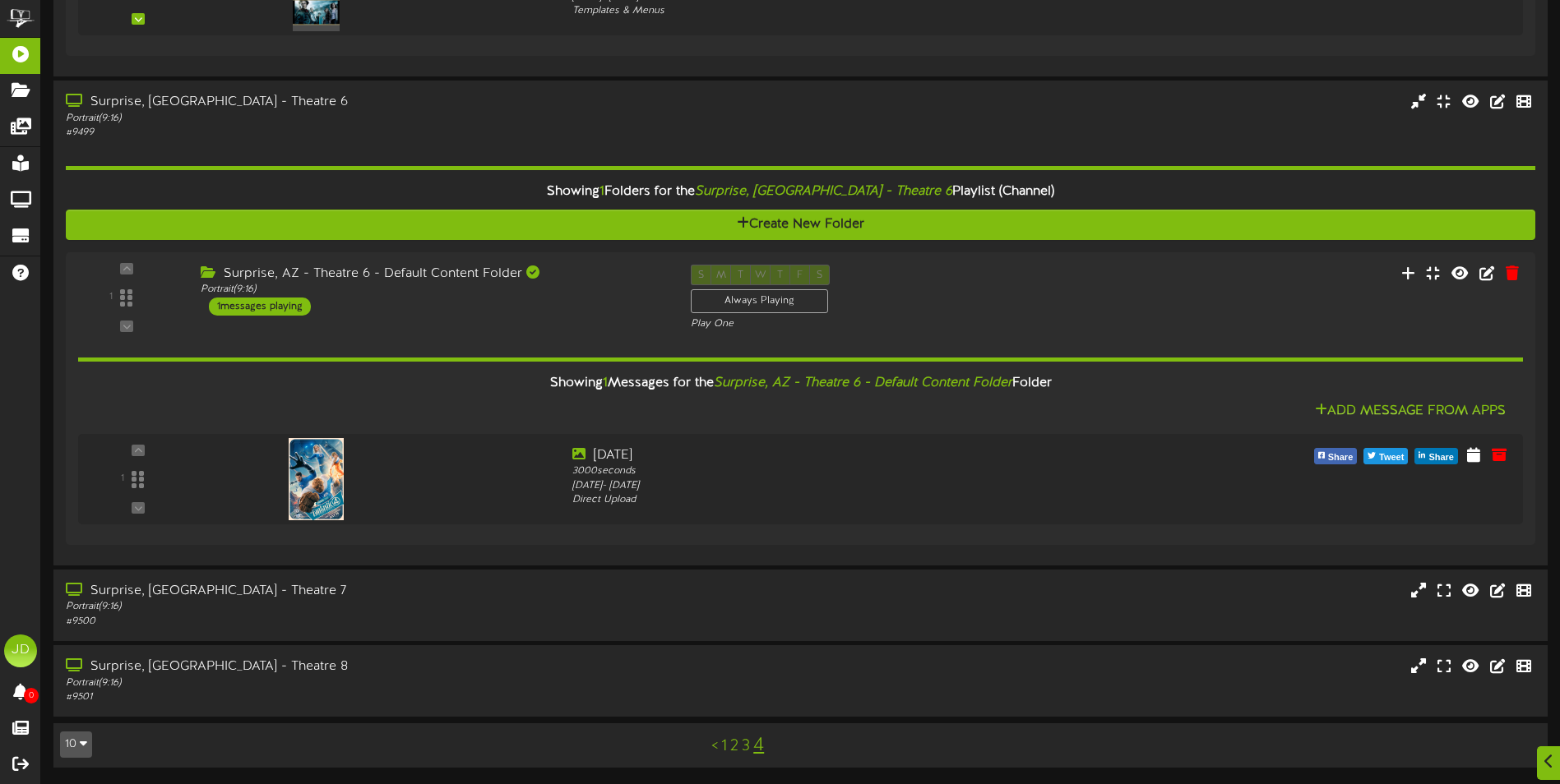
scroll to position [568, 0]
click at [493, 588] on div "Surprise, [GEOGRAPHIC_DATA] - Theatre 7" at bounding box center [362, 591] width 599 height 19
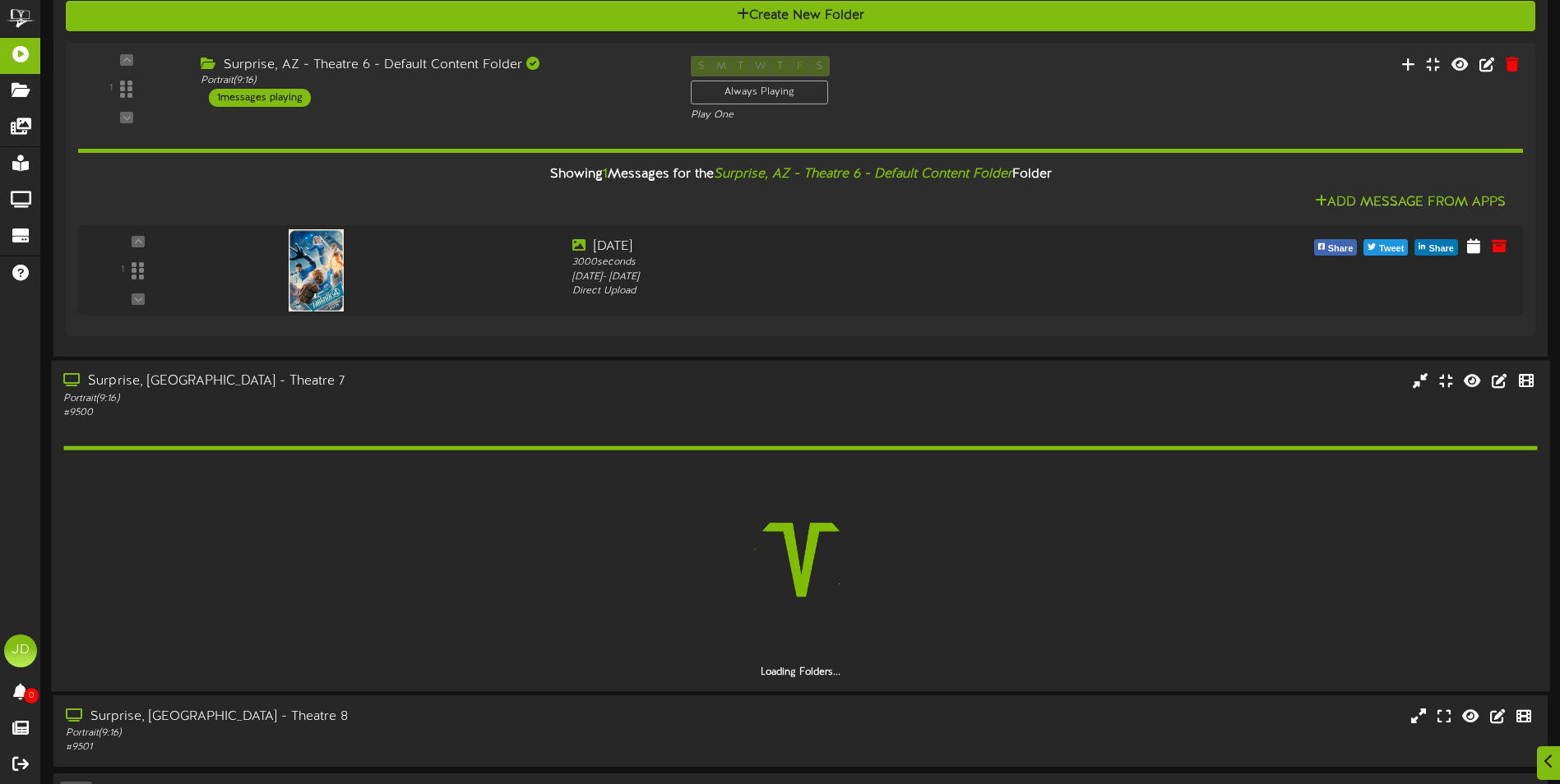
scroll to position [821, 0]
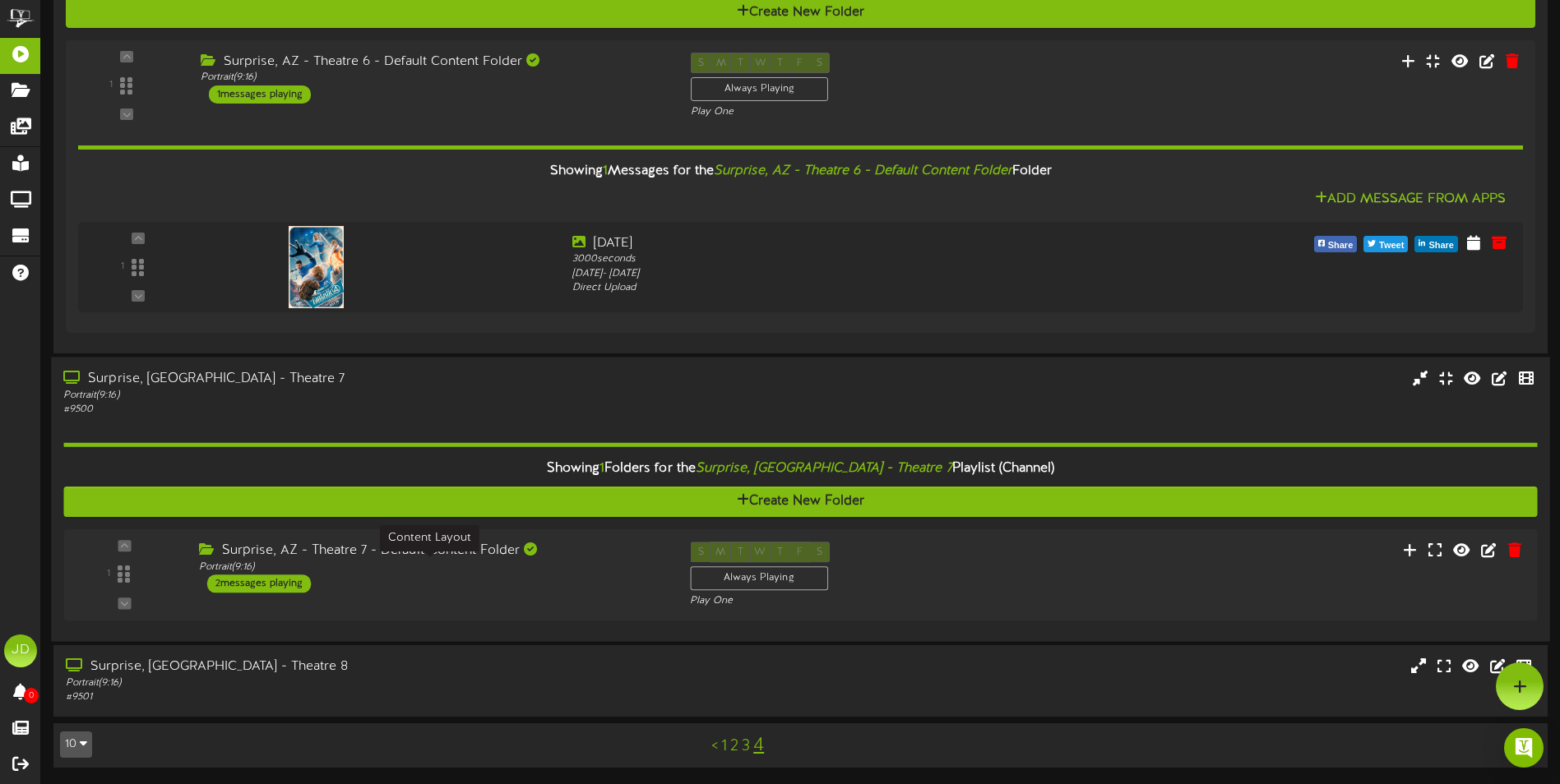
click at [499, 569] on div "Portrait ( 9:16 )" at bounding box center [432, 567] width 466 height 14
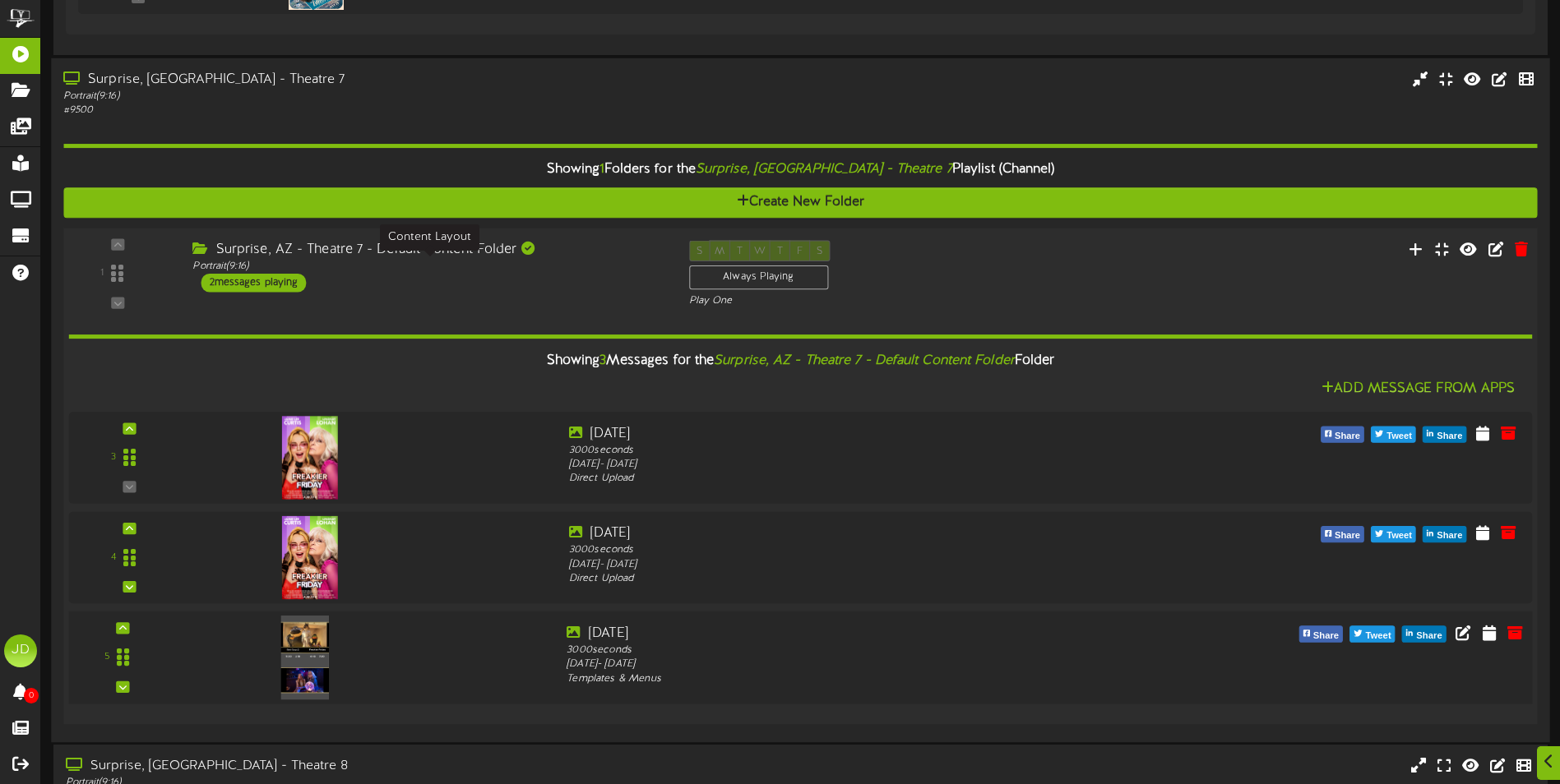
scroll to position [1179, 0]
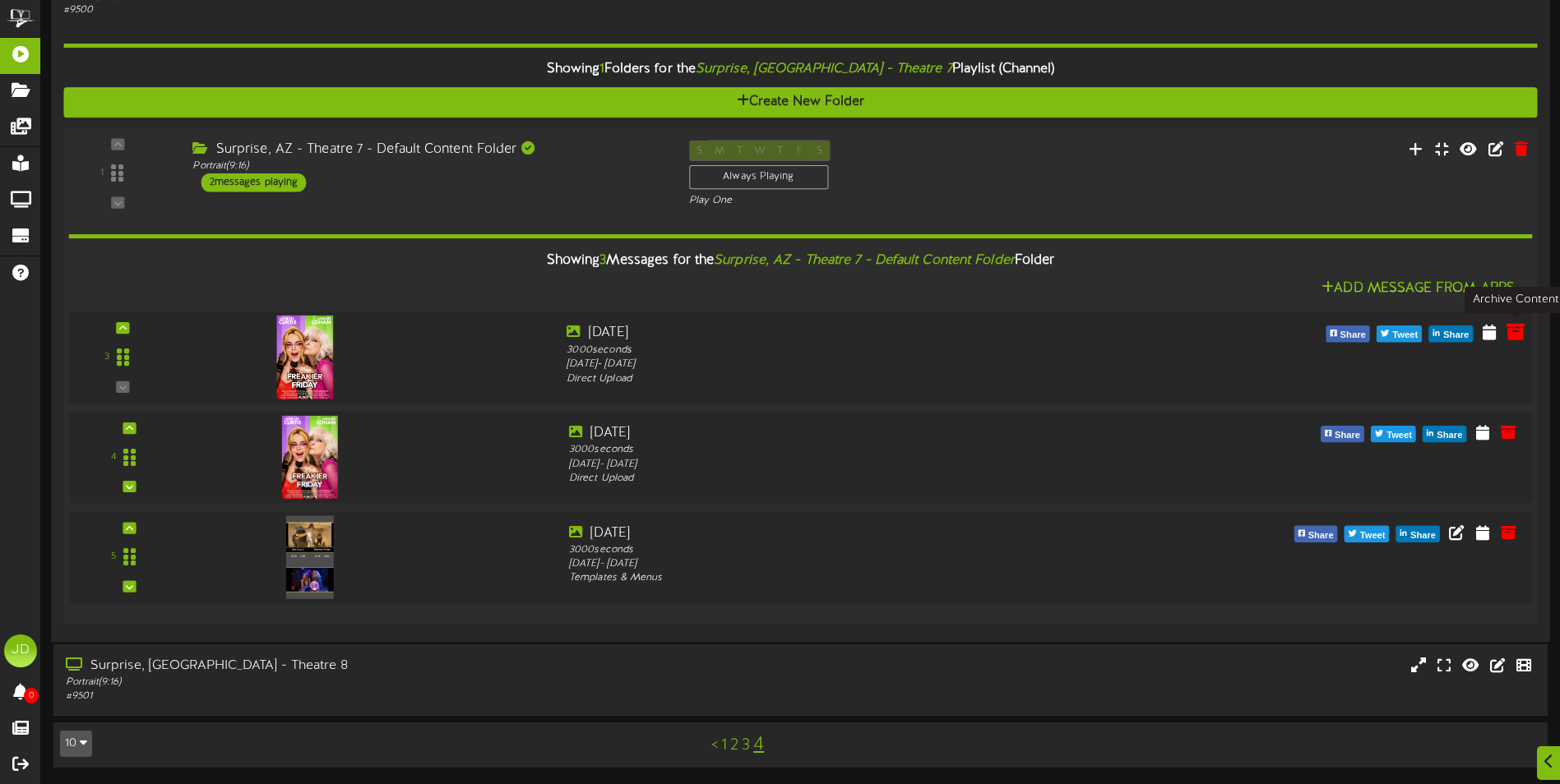
click at [1515, 332] on icon at bounding box center [1515, 331] width 18 height 18
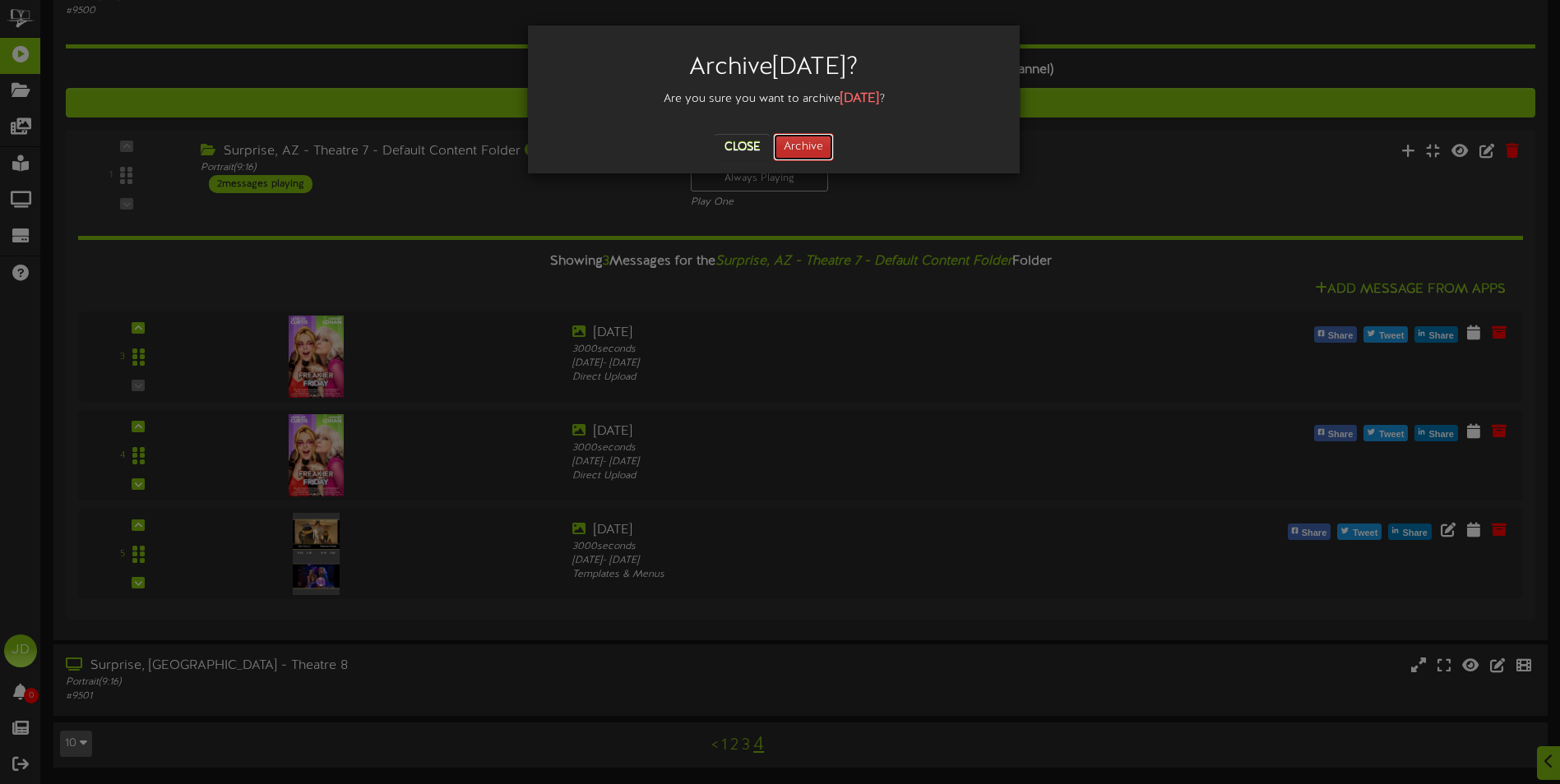
drag, startPoint x: 813, startPoint y: 136, endPoint x: 790, endPoint y: 191, distance: 59.6
click at [813, 137] on button "Archive" at bounding box center [803, 147] width 61 height 28
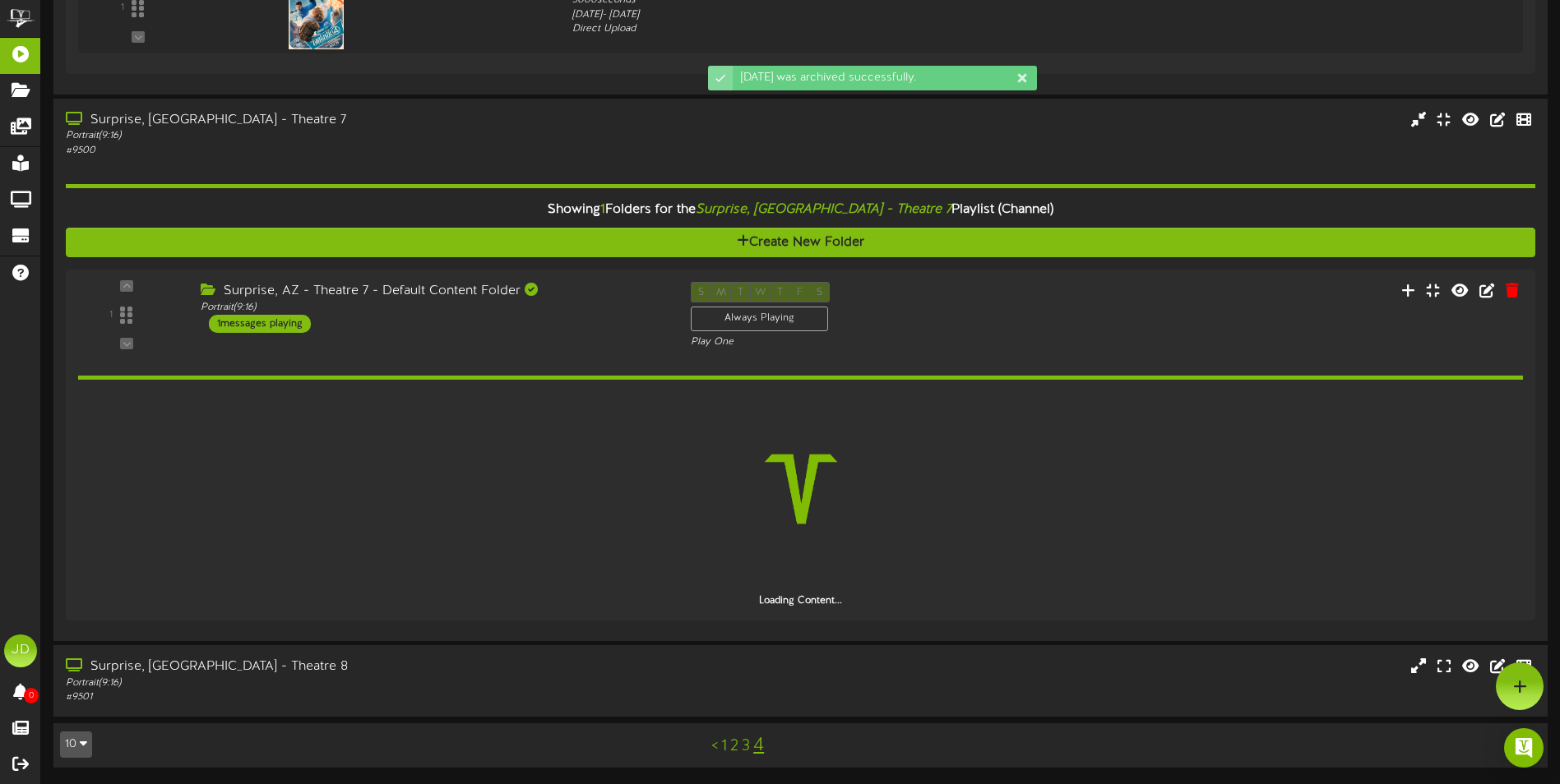
scroll to position [1039, 0]
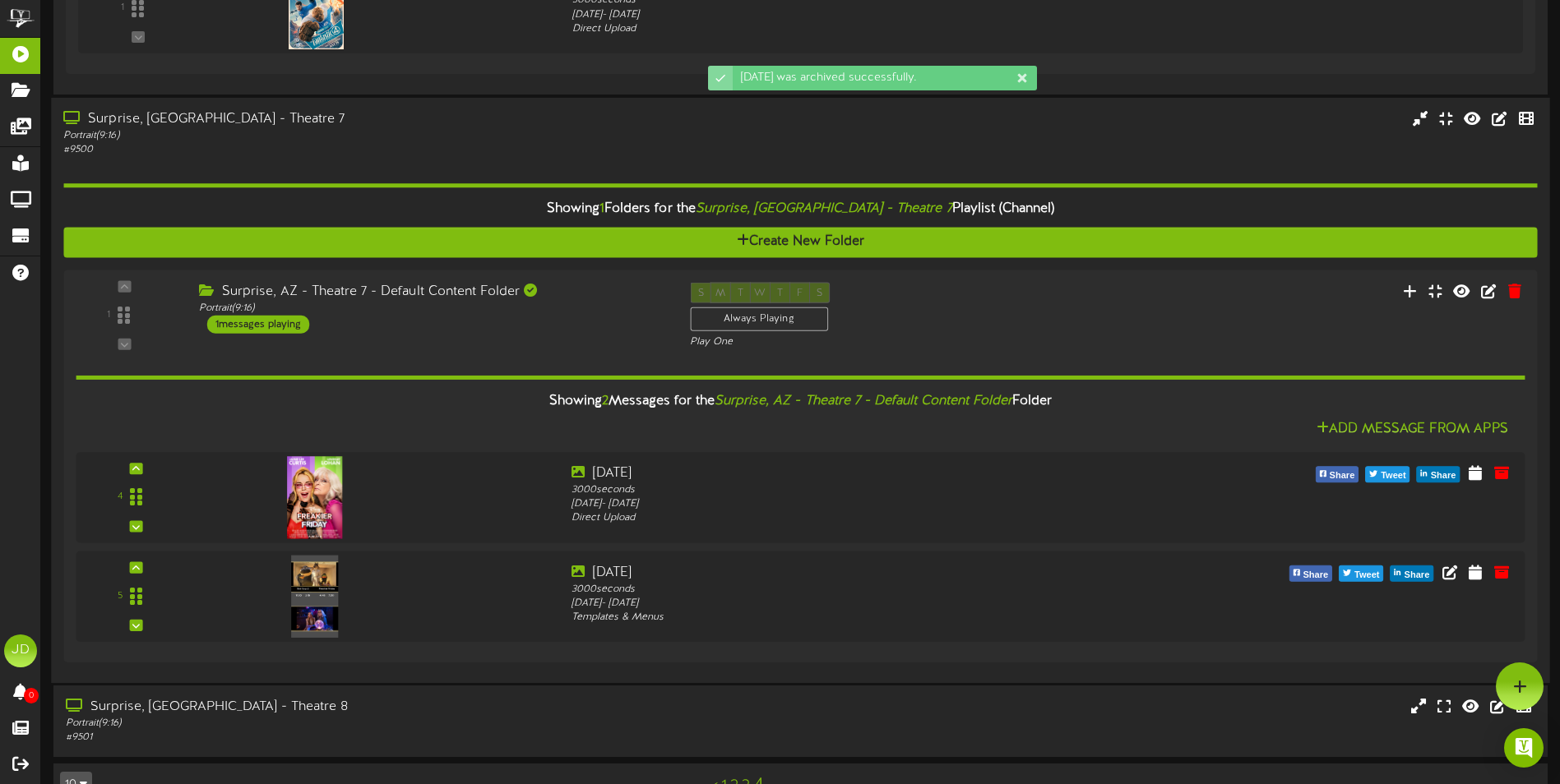
click at [419, 675] on div "Surprise, [GEOGRAPHIC_DATA] - Theatre 7 Portrait ( 9:16 ) # 9500" at bounding box center [800, 389] width 1499 height 585
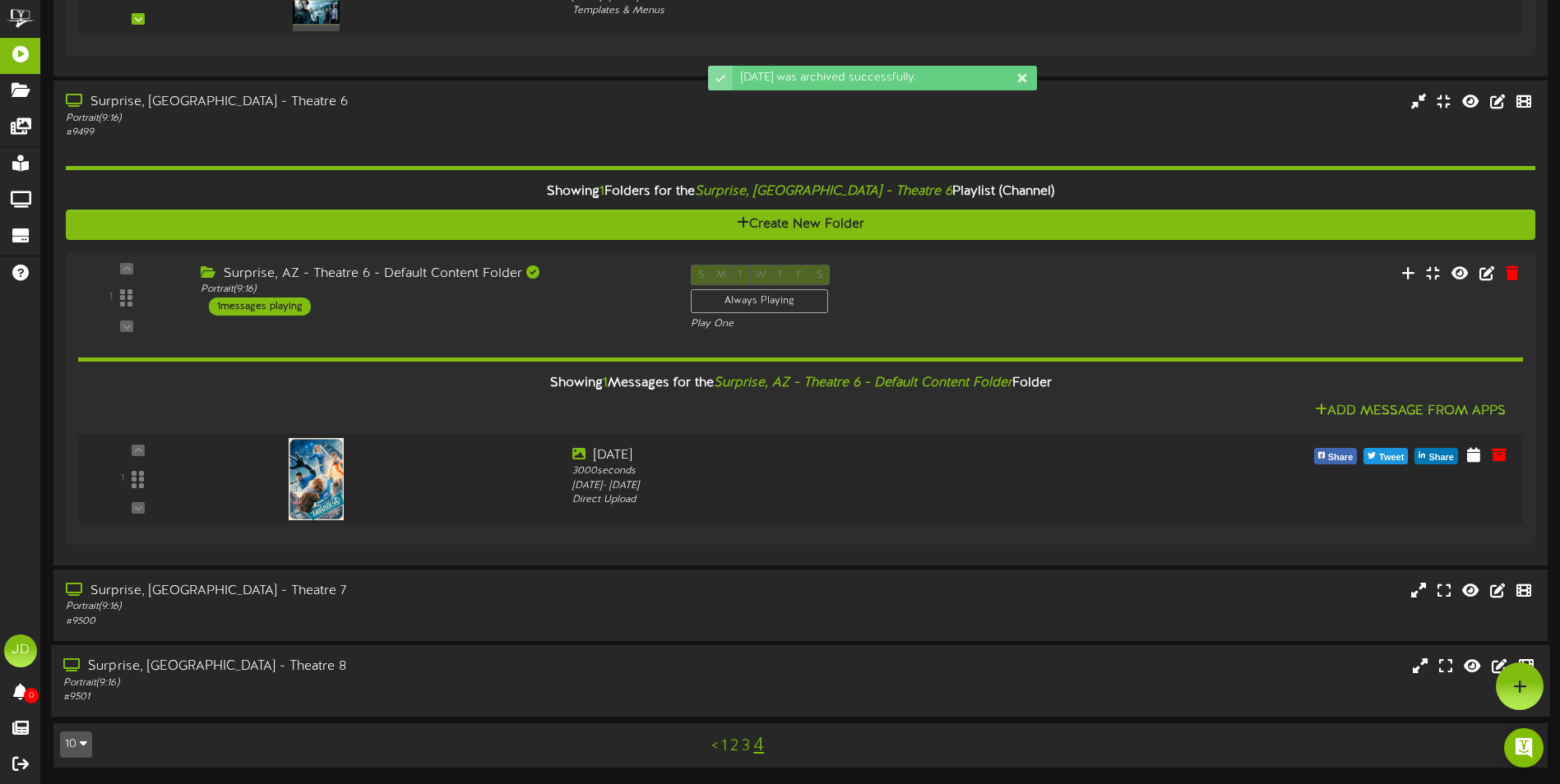
click at [467, 680] on div "Portrait ( 9:16 )" at bounding box center [362, 683] width 599 height 14
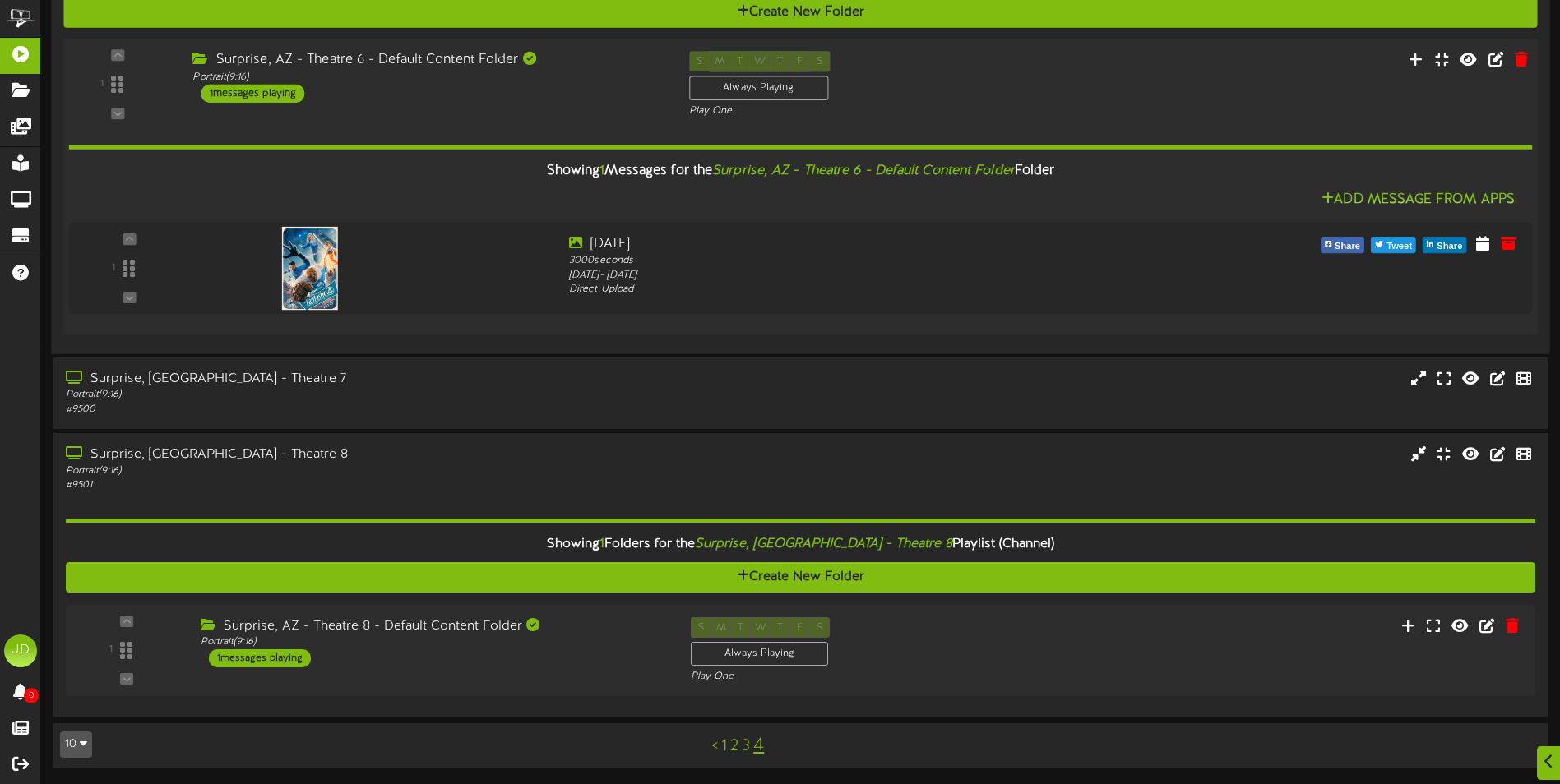
scroll to position [780, 0]
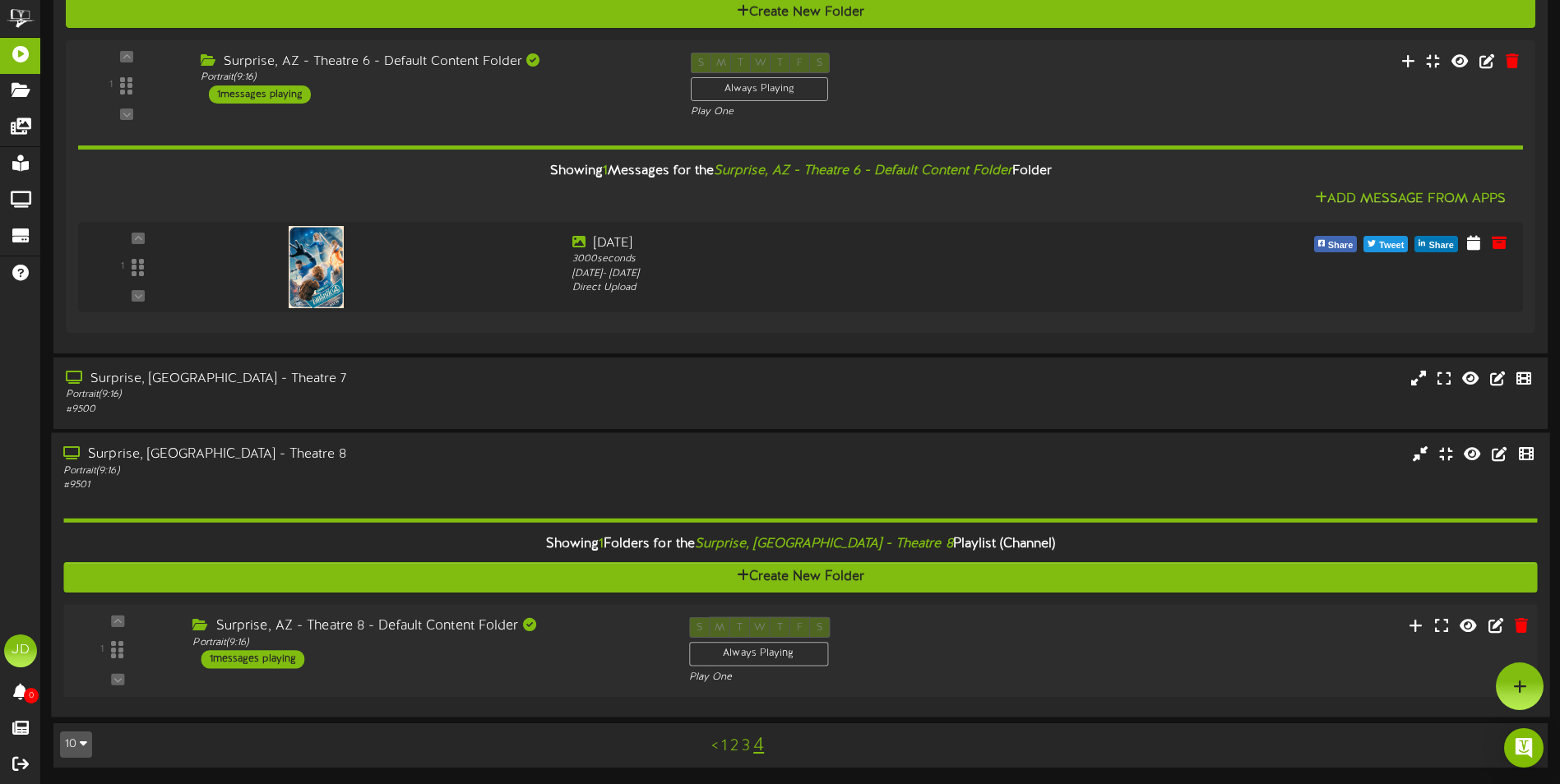
click at [569, 638] on div "Portrait ( 9:16 )" at bounding box center [427, 642] width 471 height 14
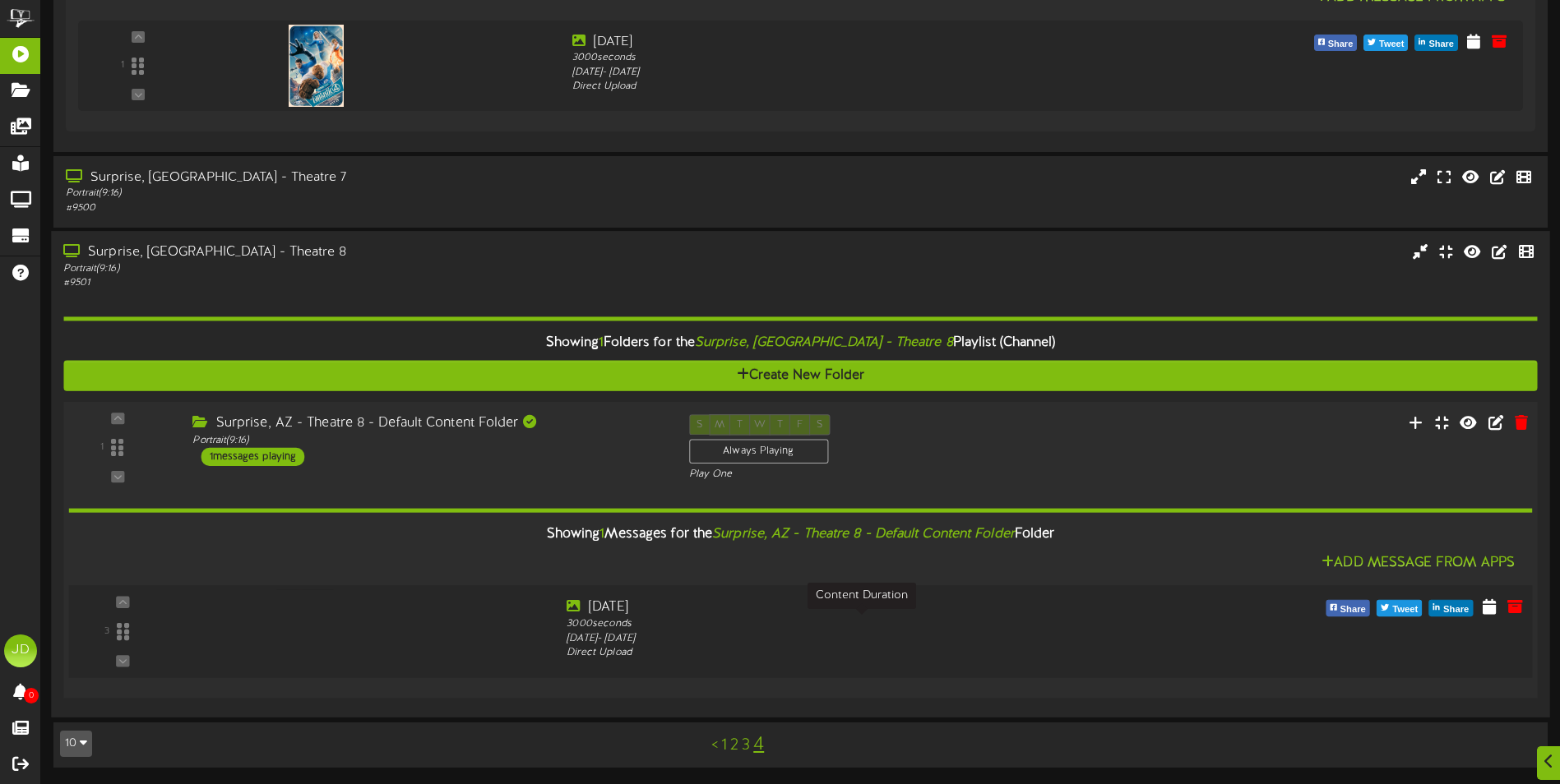
scroll to position [981, 0]
